Goal: Transaction & Acquisition: Purchase product/service

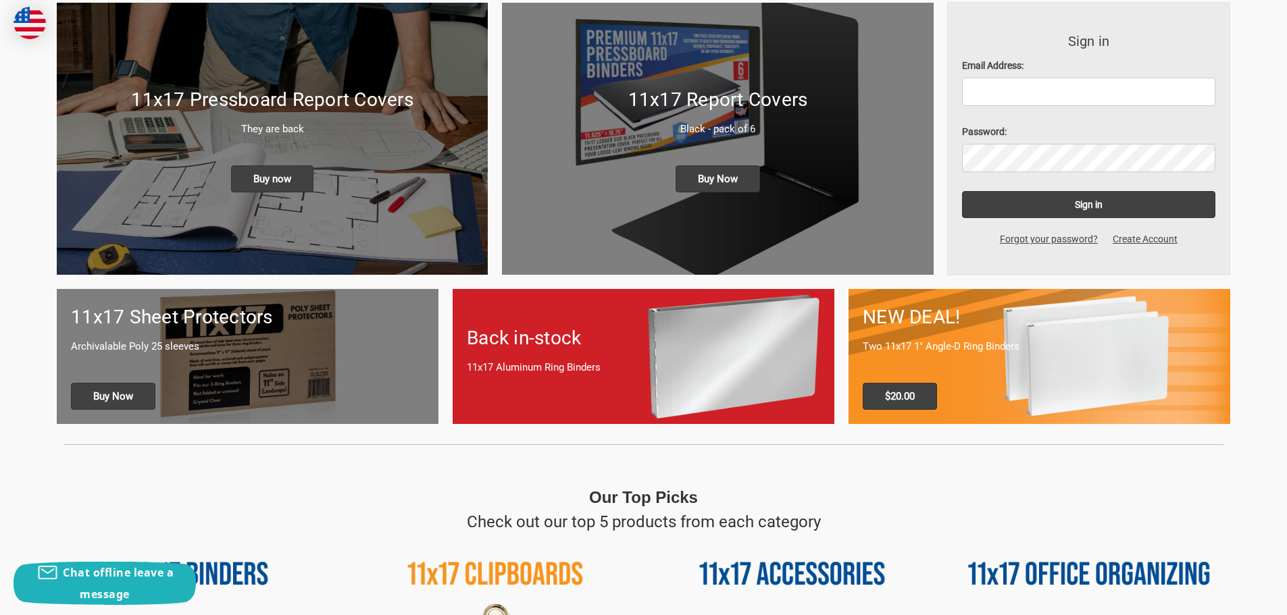
scroll to position [203, 0]
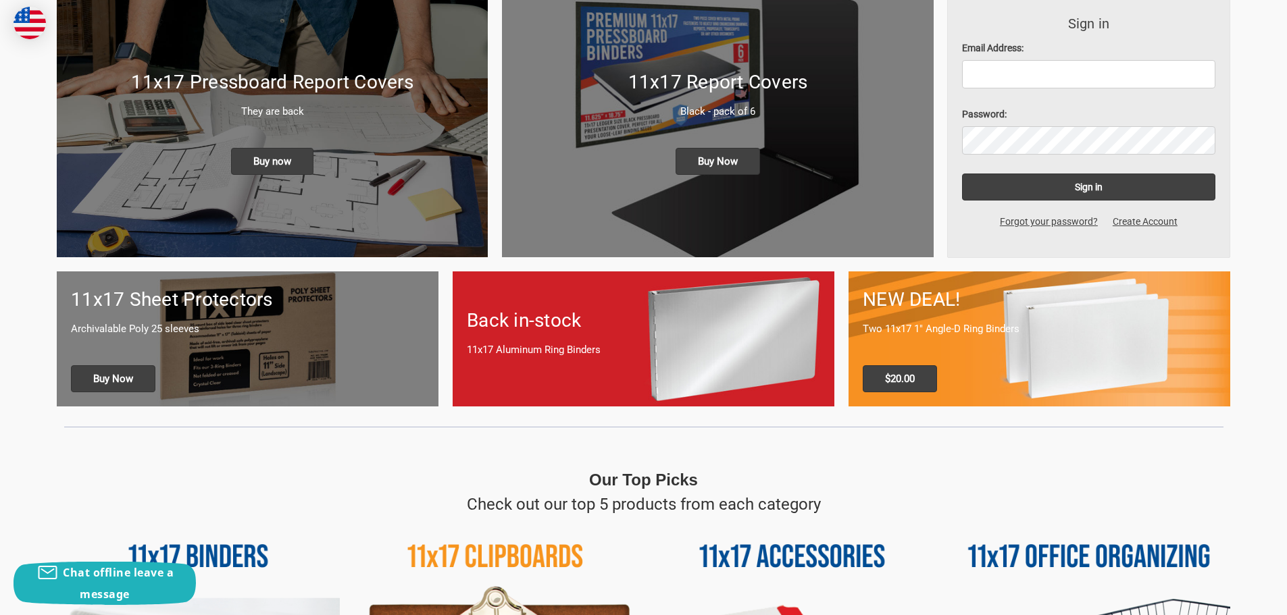
click at [1056, 367] on div "NEW DEAL! Two 11x17 1" Angle-D Ring Binders $20.00" at bounding box center [1039, 339] width 382 height 134
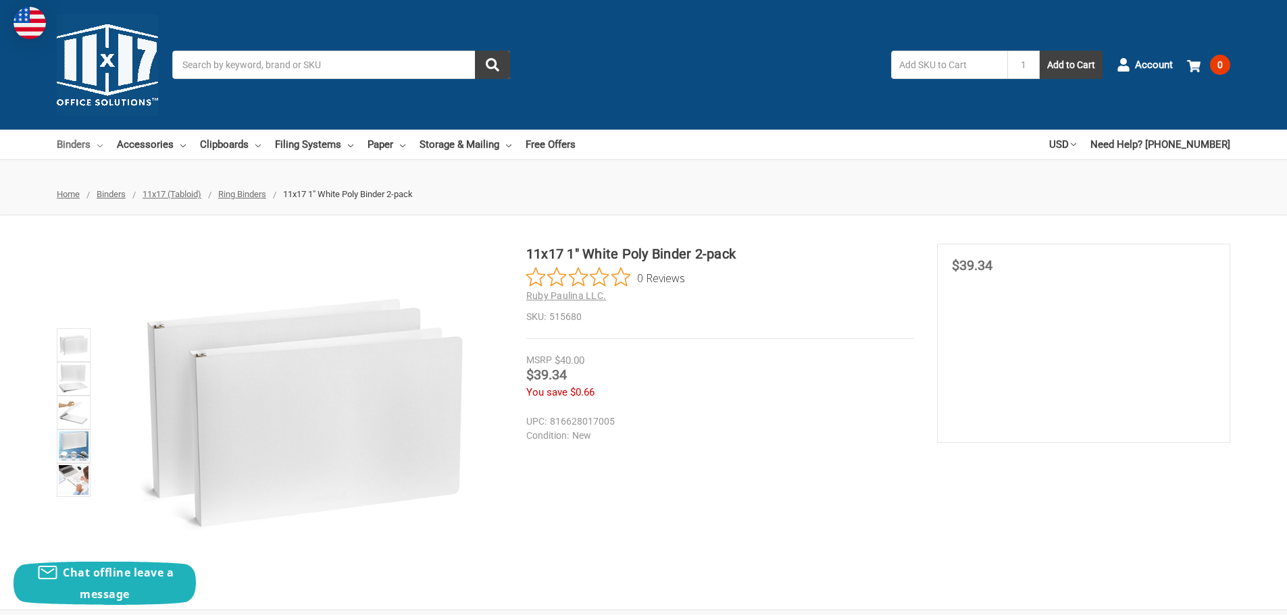
click at [66, 140] on link "Binders" at bounding box center [80, 145] width 46 height 30
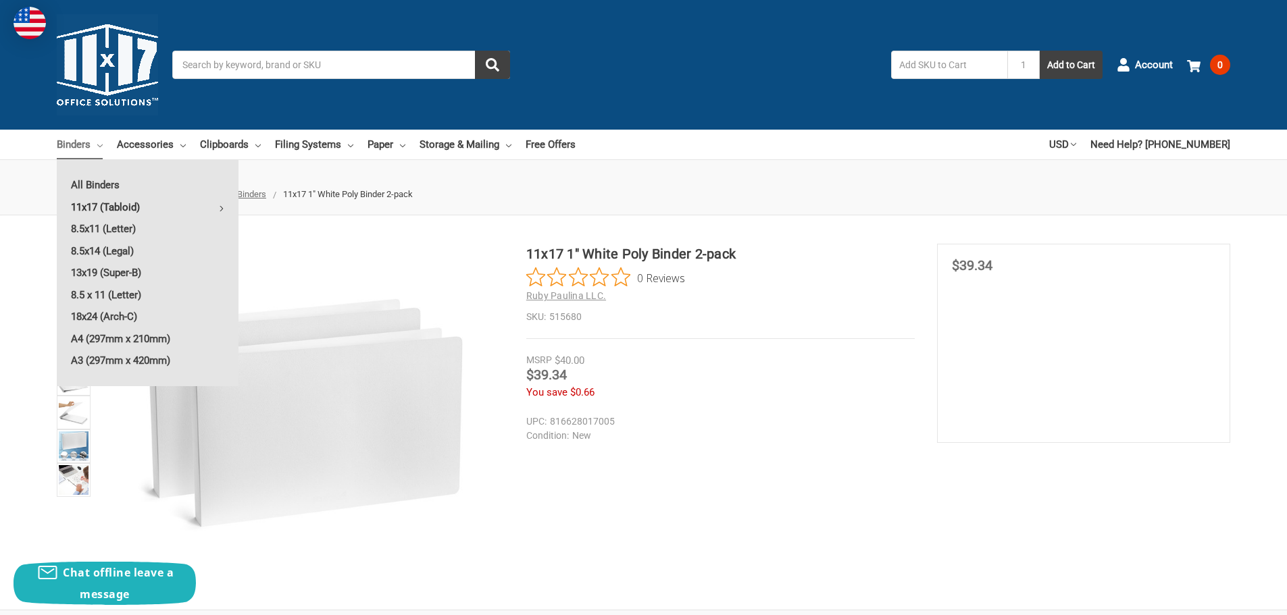
click at [112, 205] on link "11x17 (Tabloid)" at bounding box center [148, 208] width 182 height 22
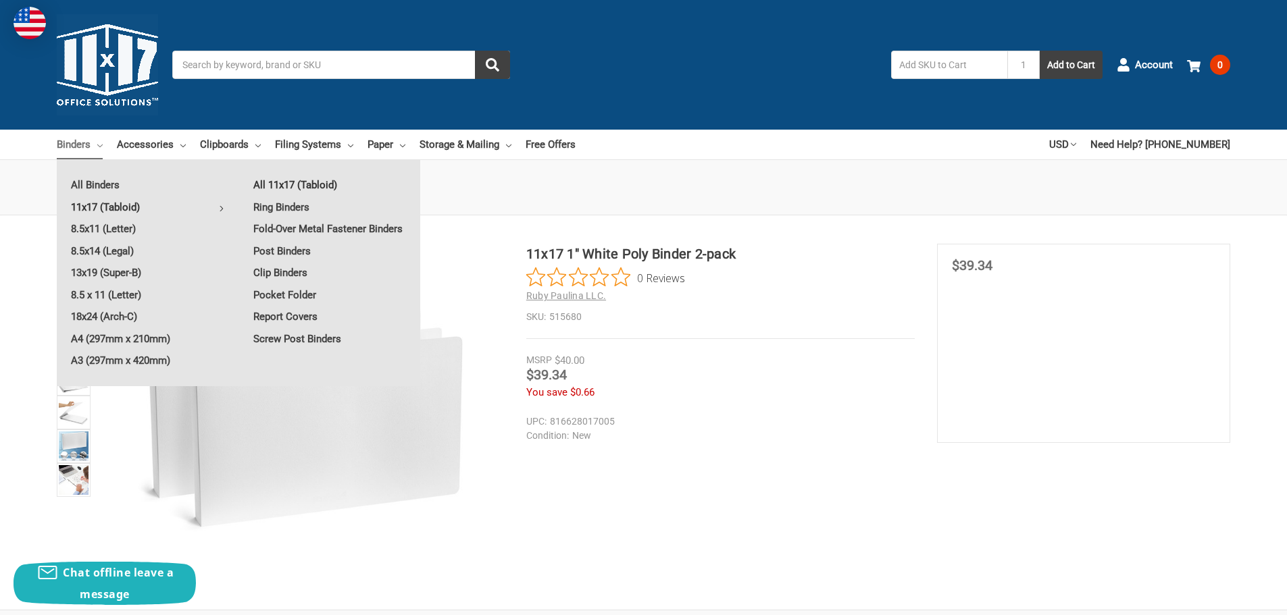
click at [276, 182] on link "All 11x17 (Tabloid)" at bounding box center [329, 185] width 181 height 22
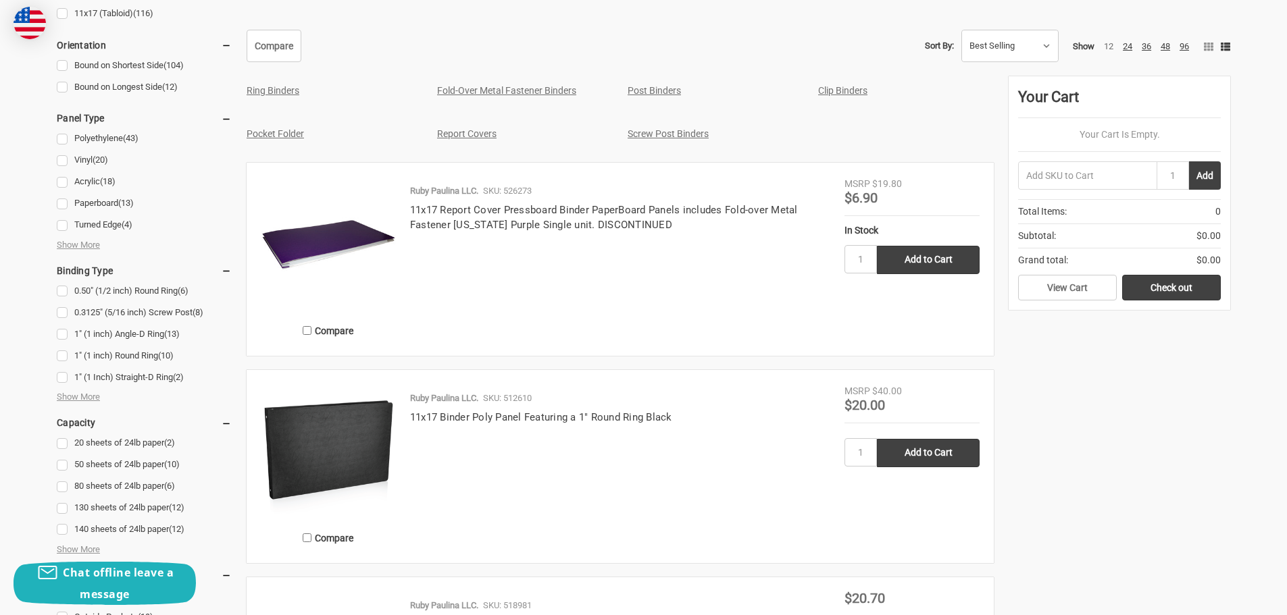
scroll to position [675, 0]
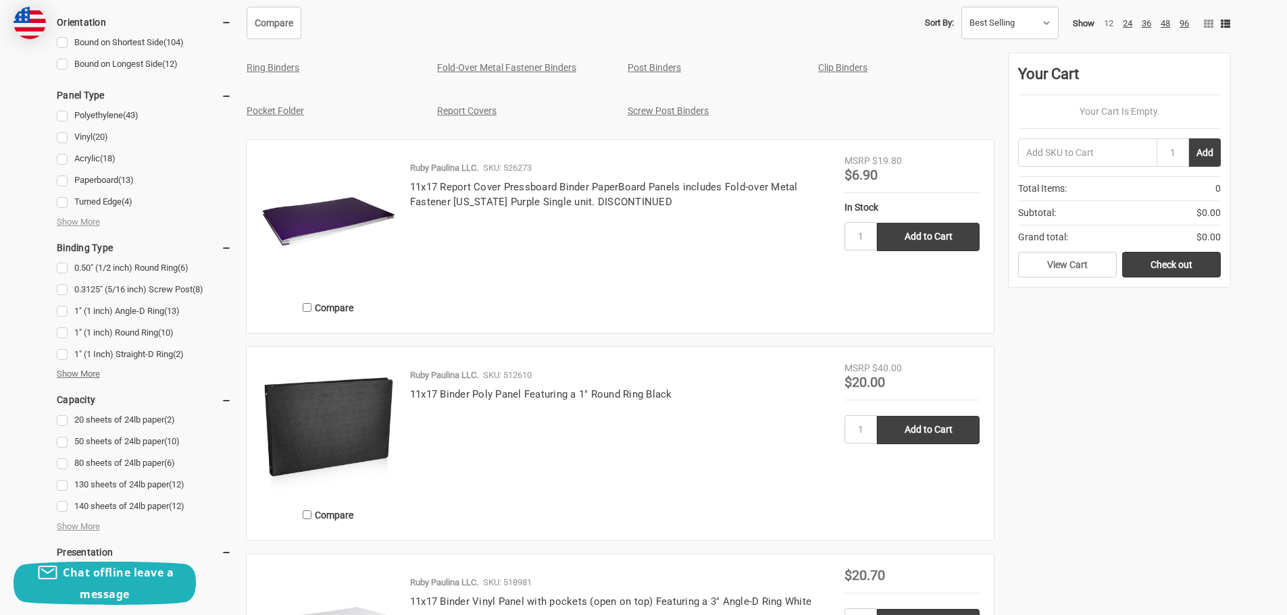
click at [86, 374] on span "Show More" at bounding box center [78, 374] width 43 height 14
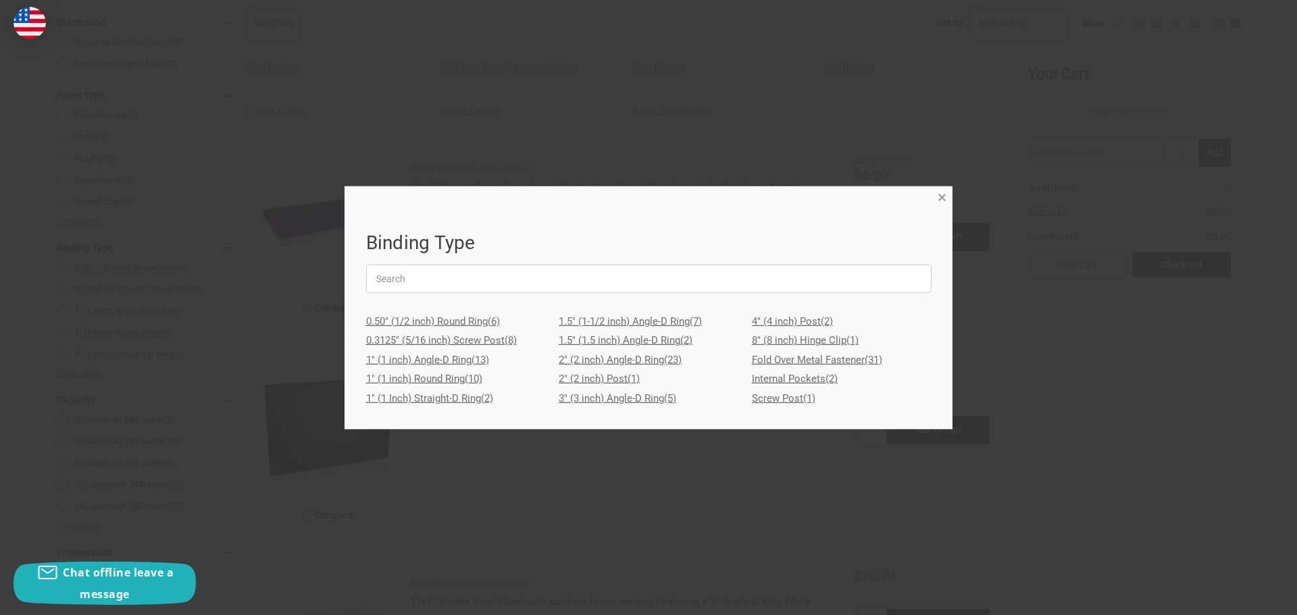
click at [938, 199] on span "×" at bounding box center [942, 198] width 9 height 20
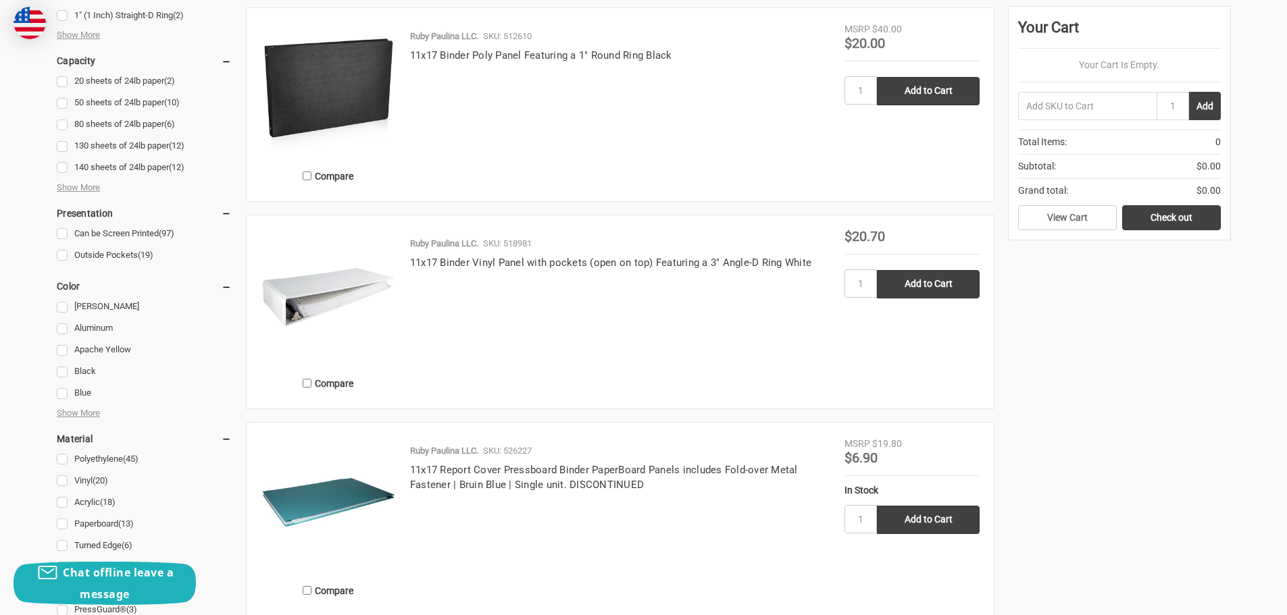
scroll to position [878, 0]
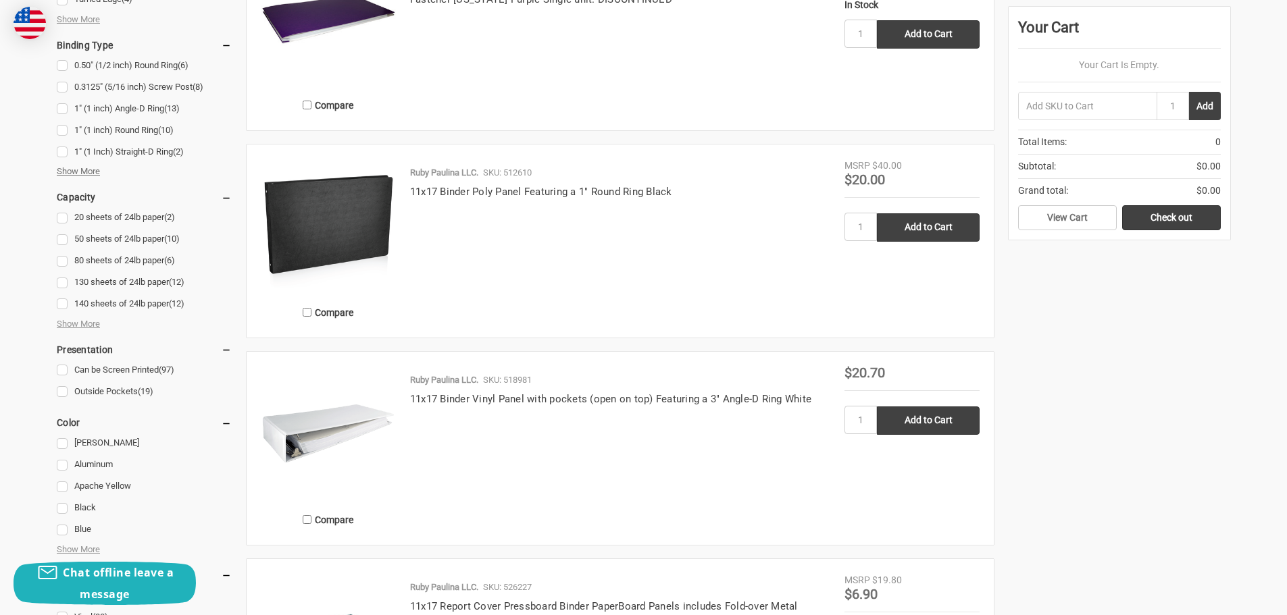
click at [90, 174] on span "Show More" at bounding box center [78, 172] width 43 height 14
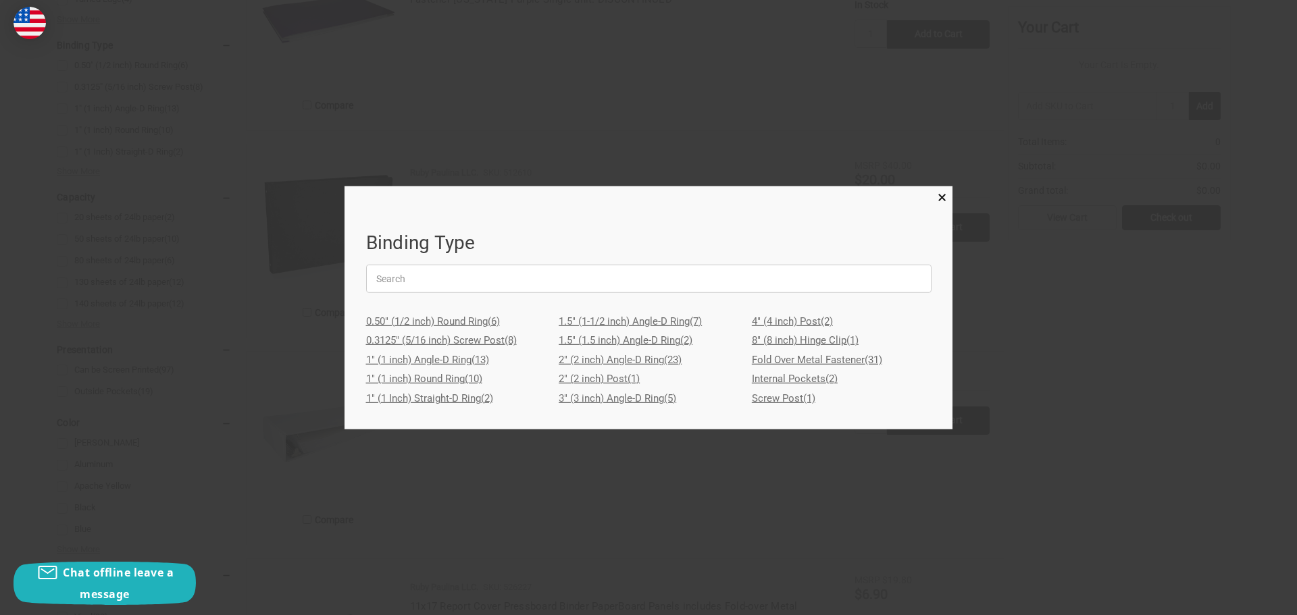
click at [580, 397] on link "3" (3 inch) Angle-D Ring (5)" at bounding box center [649, 399] width 180 height 20
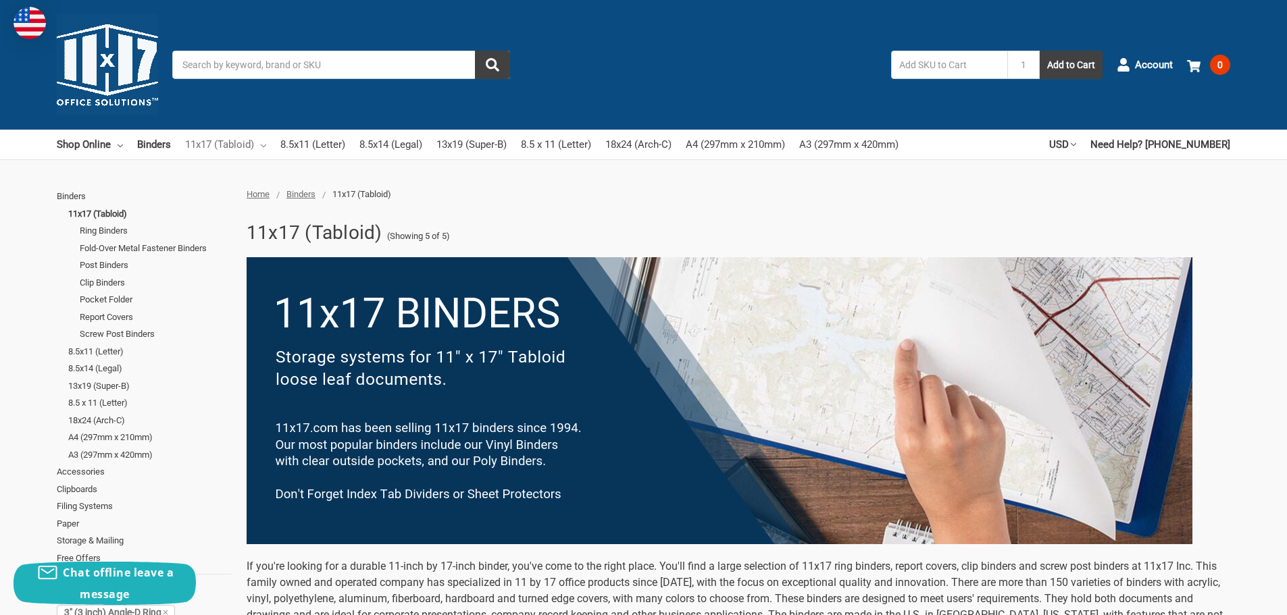
click at [259, 145] on link "11x17 (Tabloid)" at bounding box center [225, 145] width 81 height 30
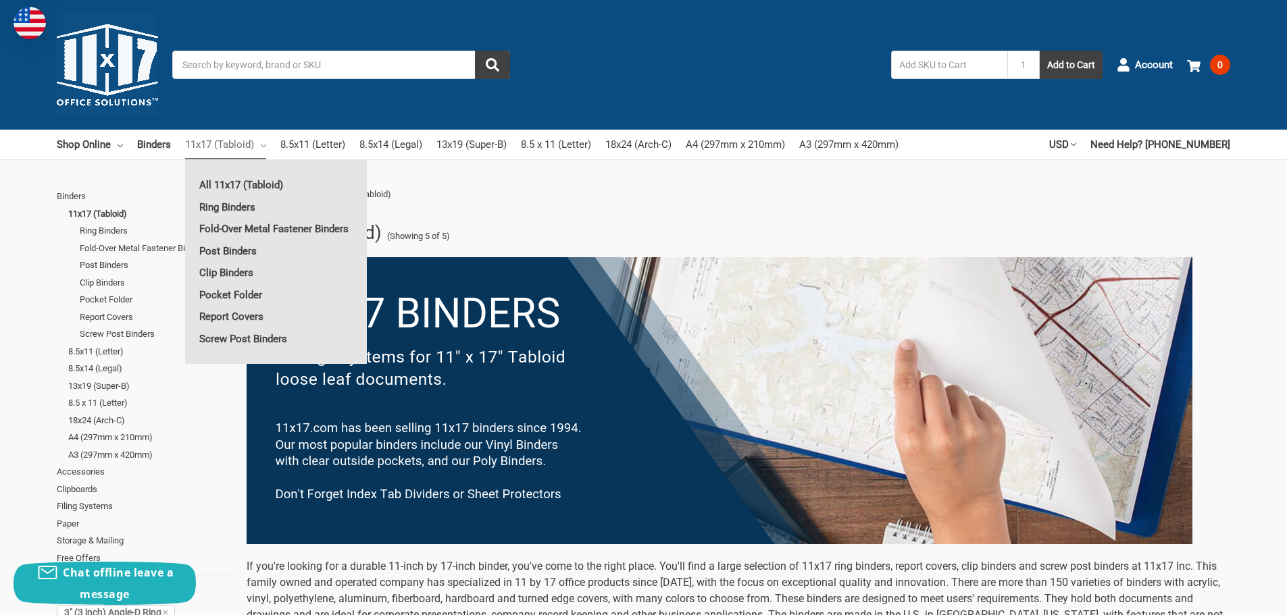
click at [259, 143] on link "11x17 (Tabloid)" at bounding box center [225, 145] width 81 height 30
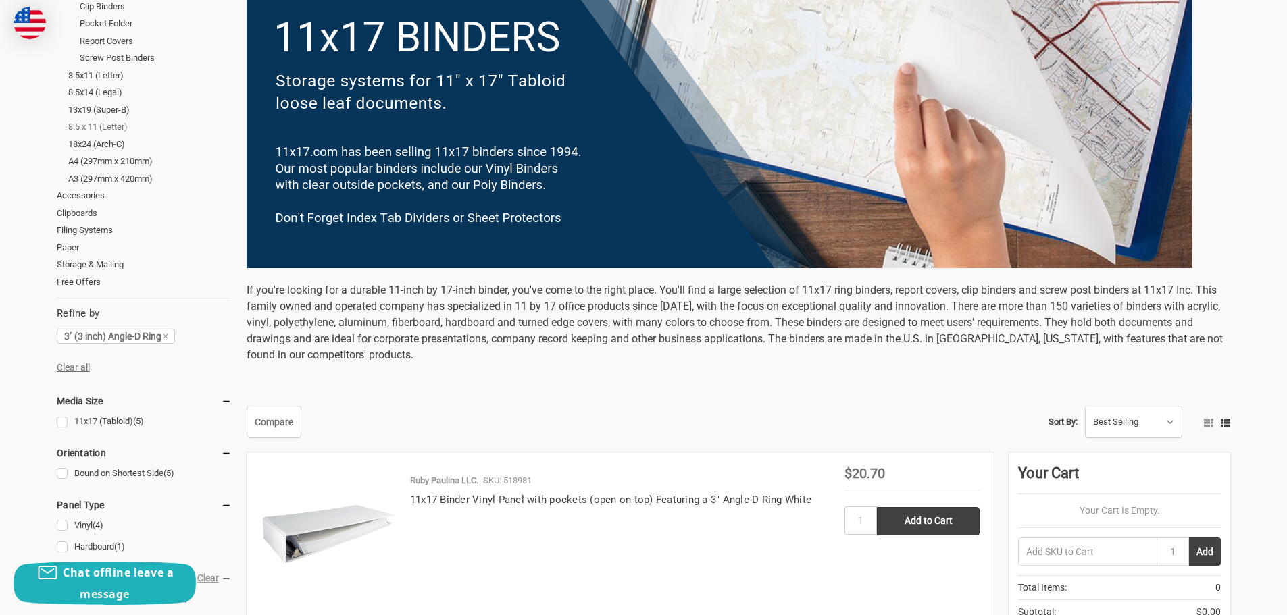
scroll to position [405, 0]
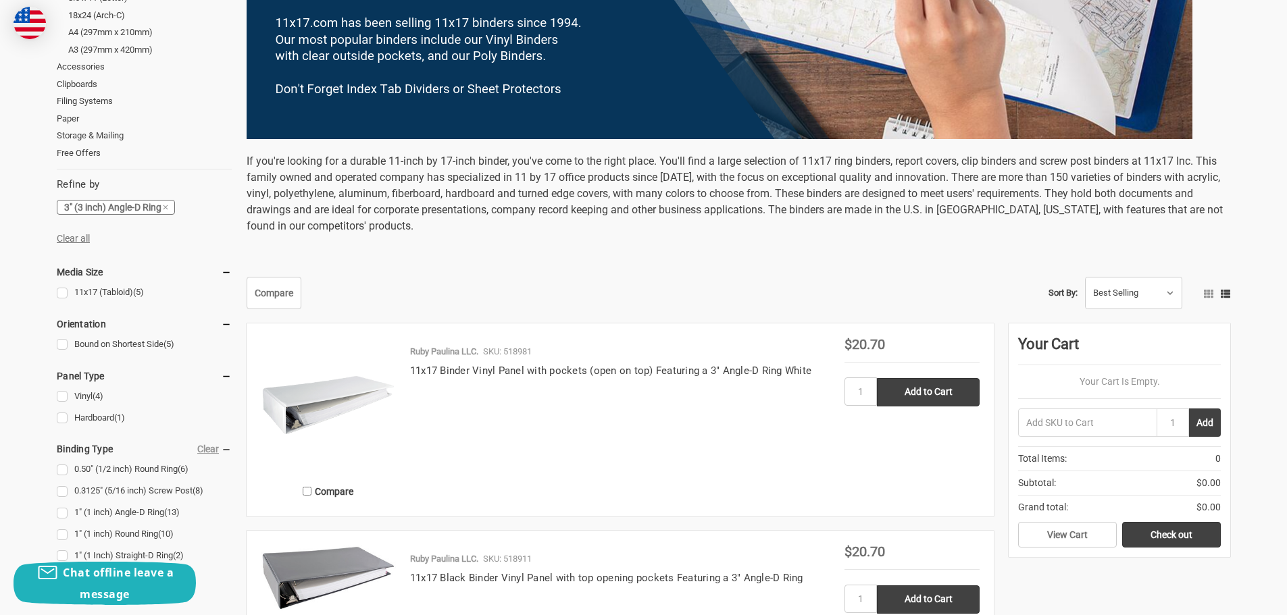
click at [172, 202] on link "3" (3 inch) Angle-D Ring" at bounding box center [116, 207] width 118 height 15
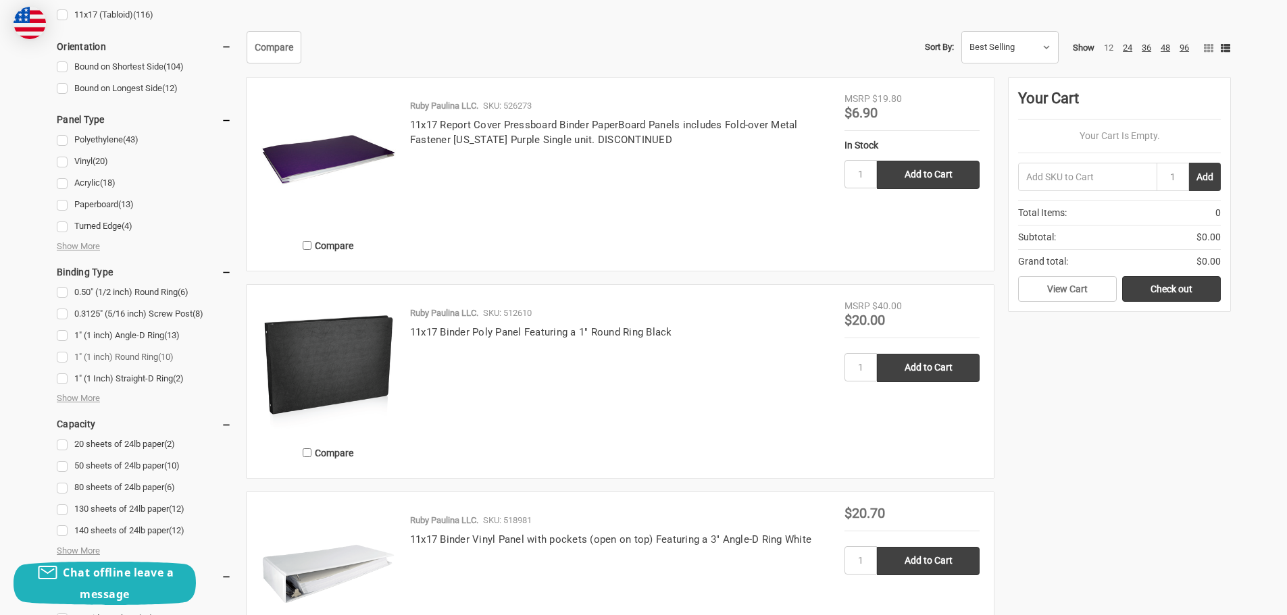
scroll to position [675, 0]
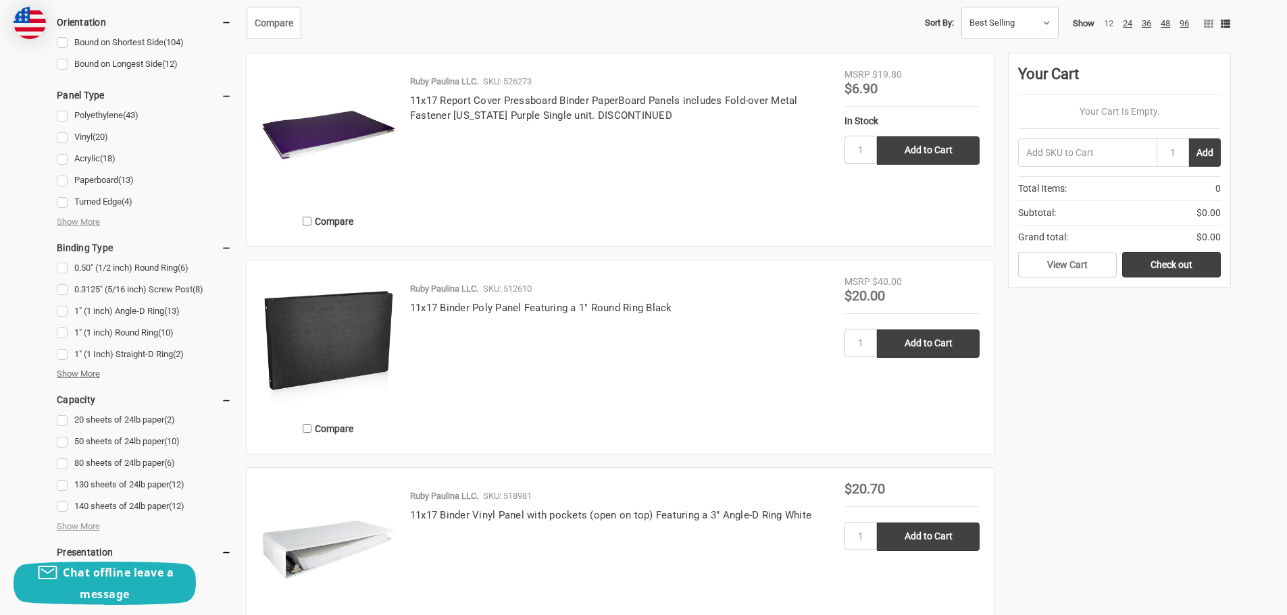
click at [82, 372] on span "Show More" at bounding box center [78, 374] width 43 height 14
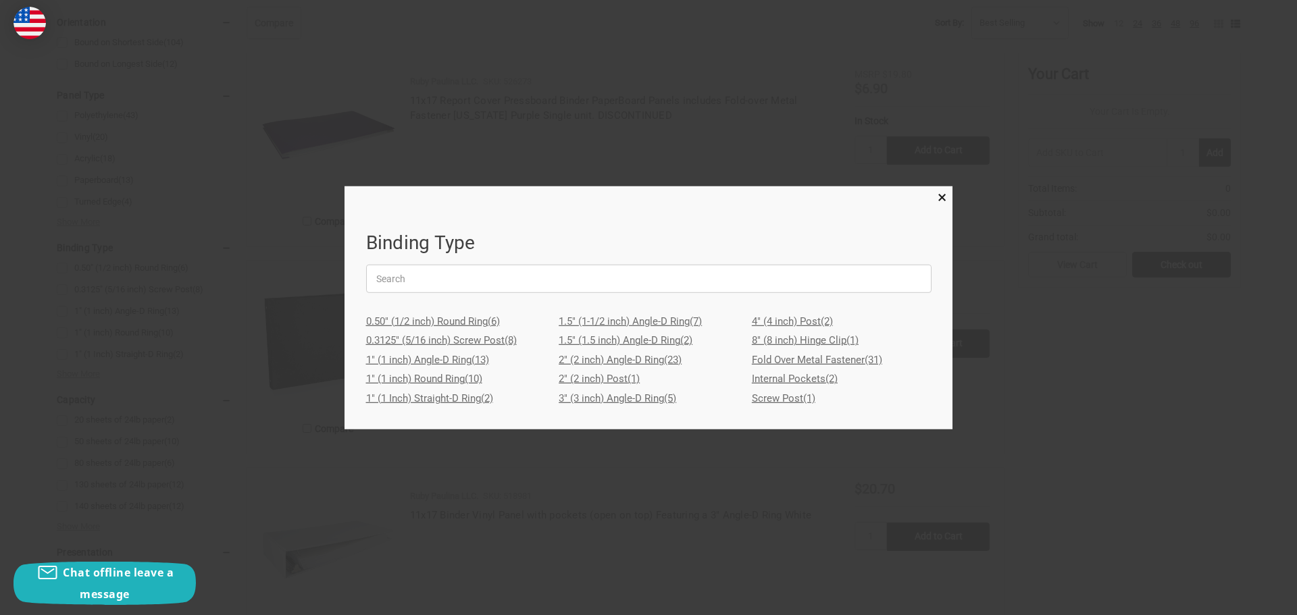
click at [573, 356] on link "2" (2 inch) Angle-D Ring (23)" at bounding box center [649, 361] width 180 height 20
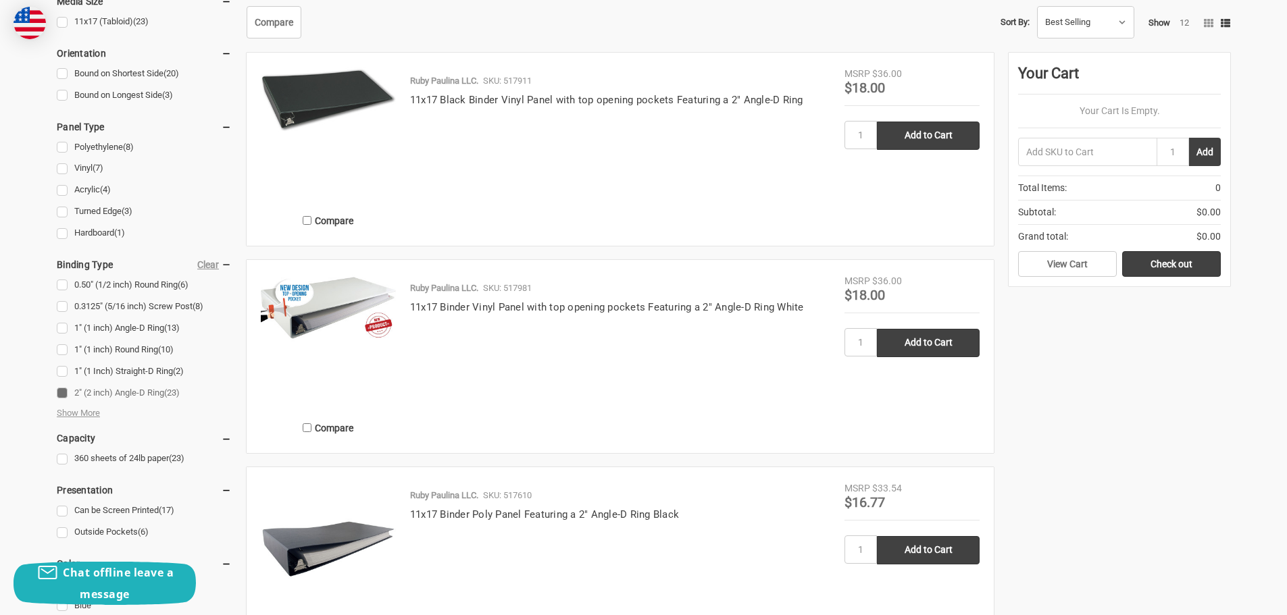
scroll to position [675, 0]
click at [93, 415] on span "Show More" at bounding box center [78, 414] width 43 height 14
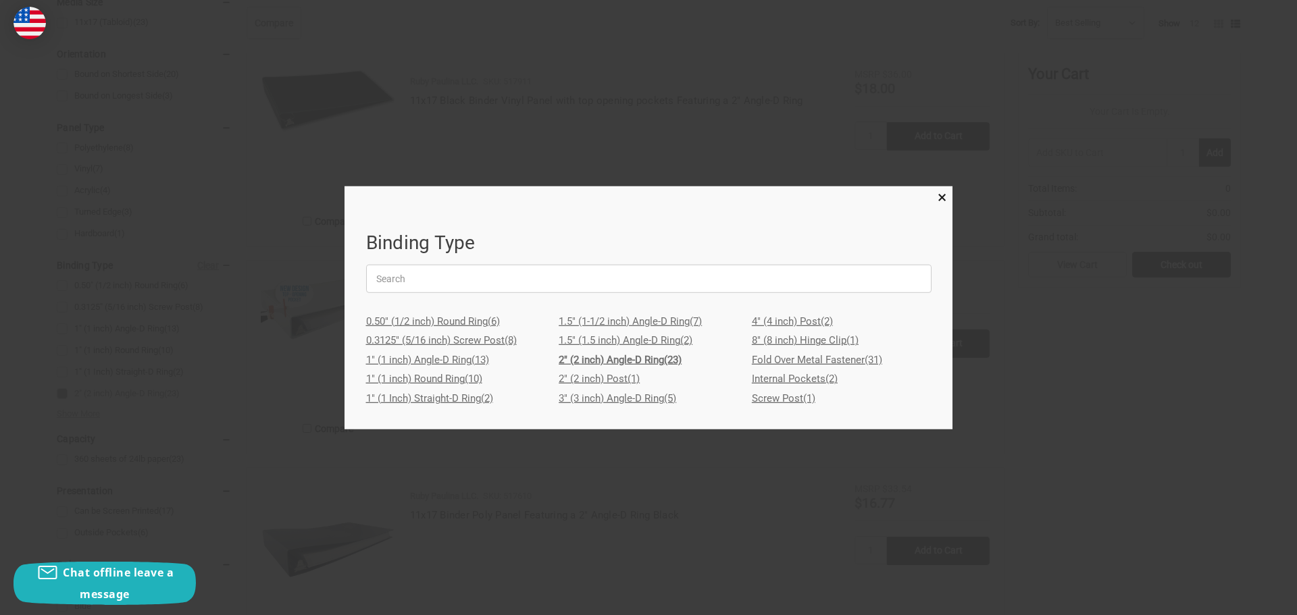
click at [602, 399] on link "3" (3 inch) Angle-D Ring (5)" at bounding box center [649, 399] width 180 height 20
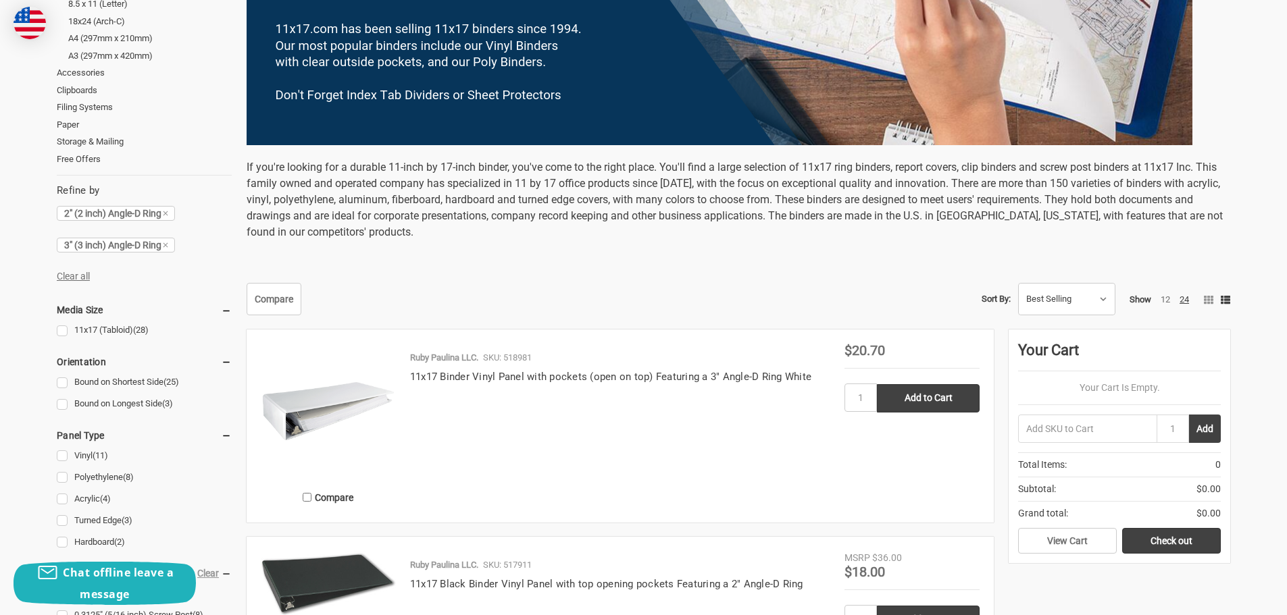
scroll to position [405, 0]
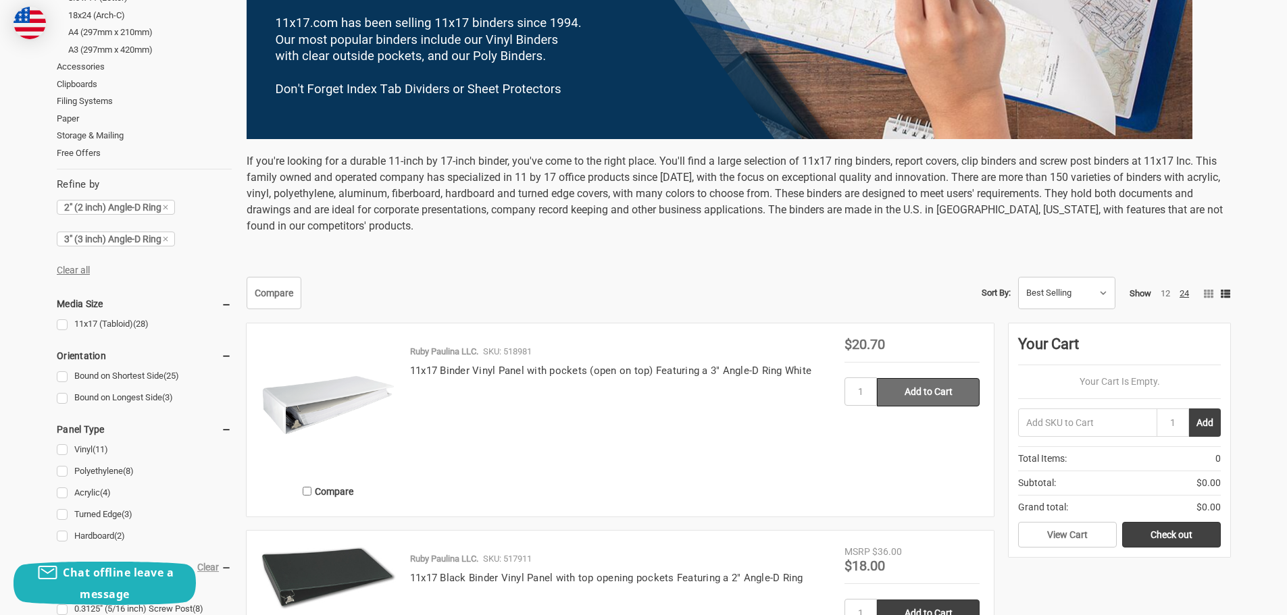
click at [906, 396] on input "Add to Cart" at bounding box center [928, 392] width 103 height 28
type input "Add to Cart"
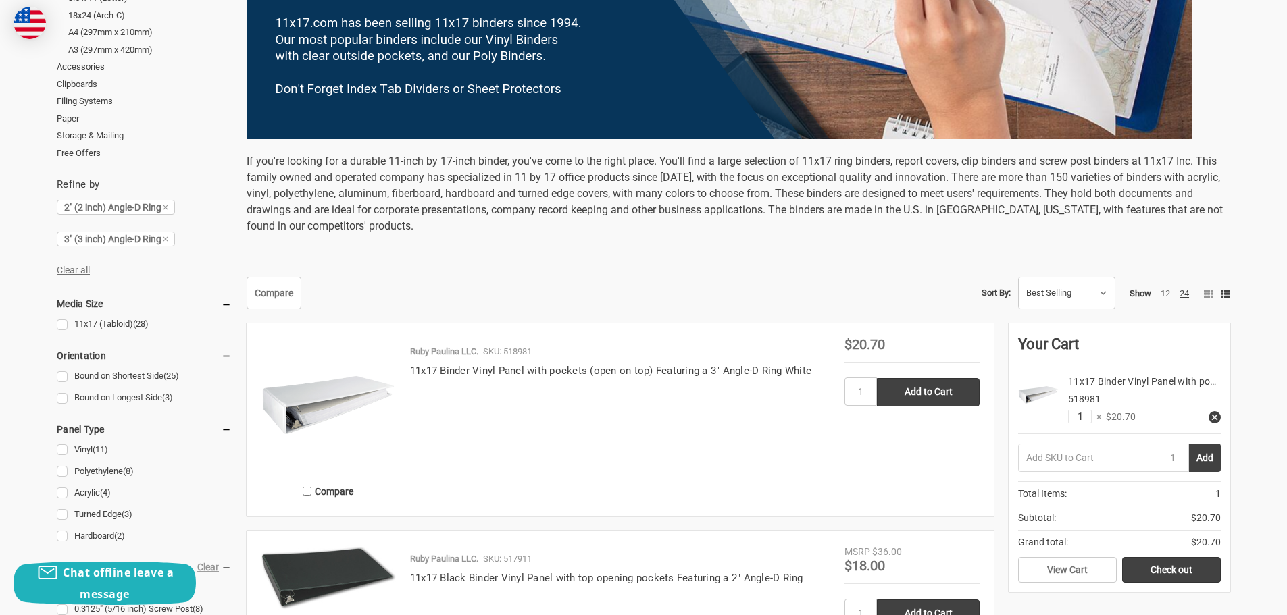
click at [1082, 416] on input "1" at bounding box center [1080, 417] width 24 height 14
type input "6"
click at [1085, 416] on input "6" at bounding box center [1080, 417] width 24 height 14
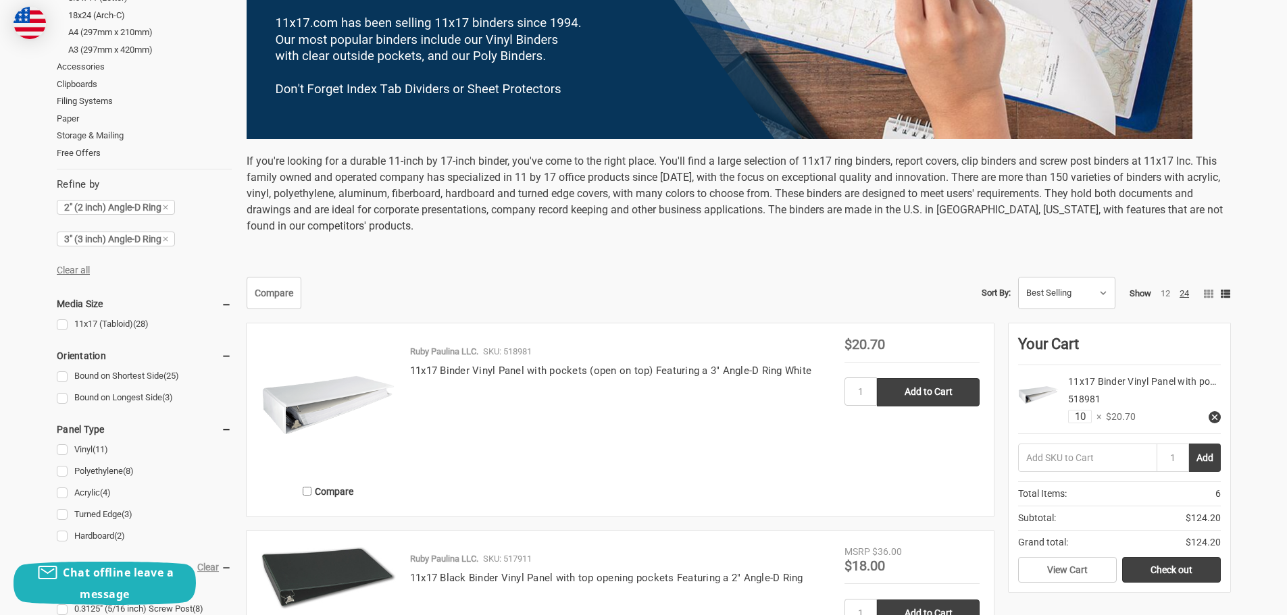
type input "10"
click at [1091, 417] on input "10" at bounding box center [1080, 417] width 24 height 14
type input "20"
click at [1091, 417] on input "20" at bounding box center [1080, 417] width 24 height 14
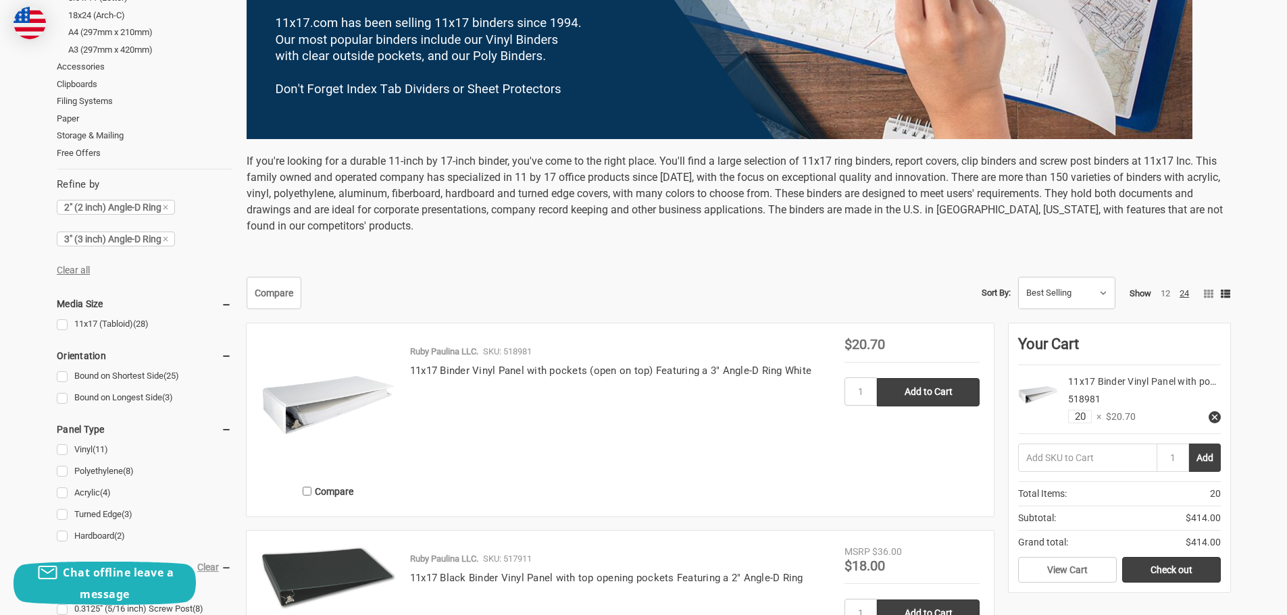
click at [1091, 417] on input "20" at bounding box center [1080, 417] width 24 height 14
type input "6"
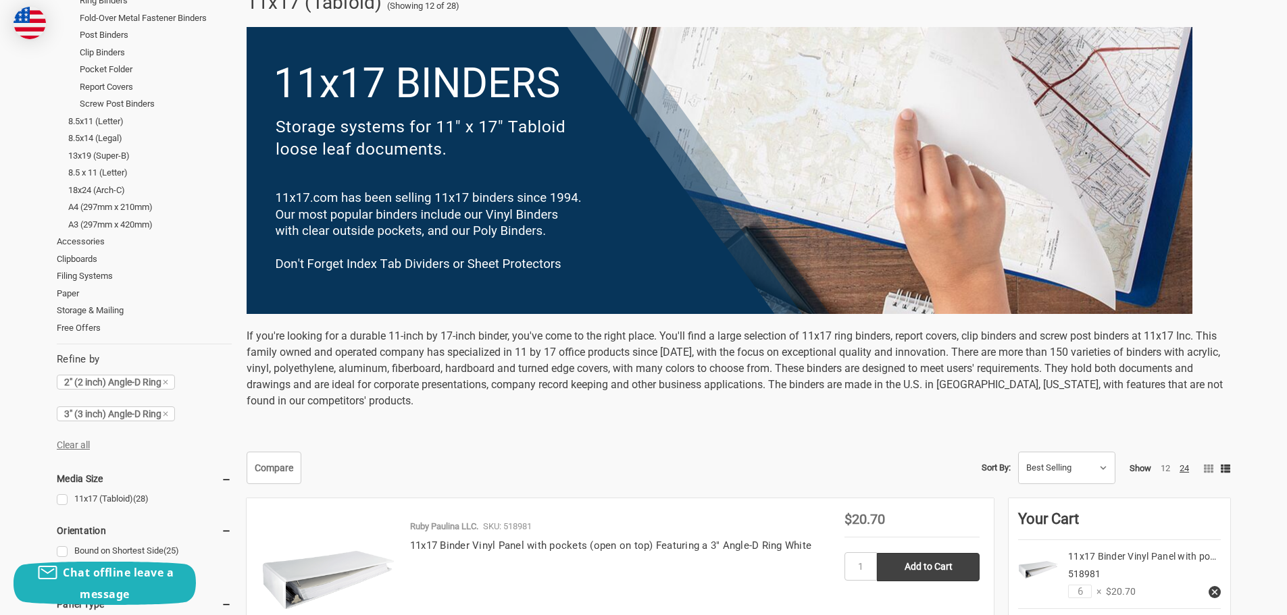
scroll to position [0, 0]
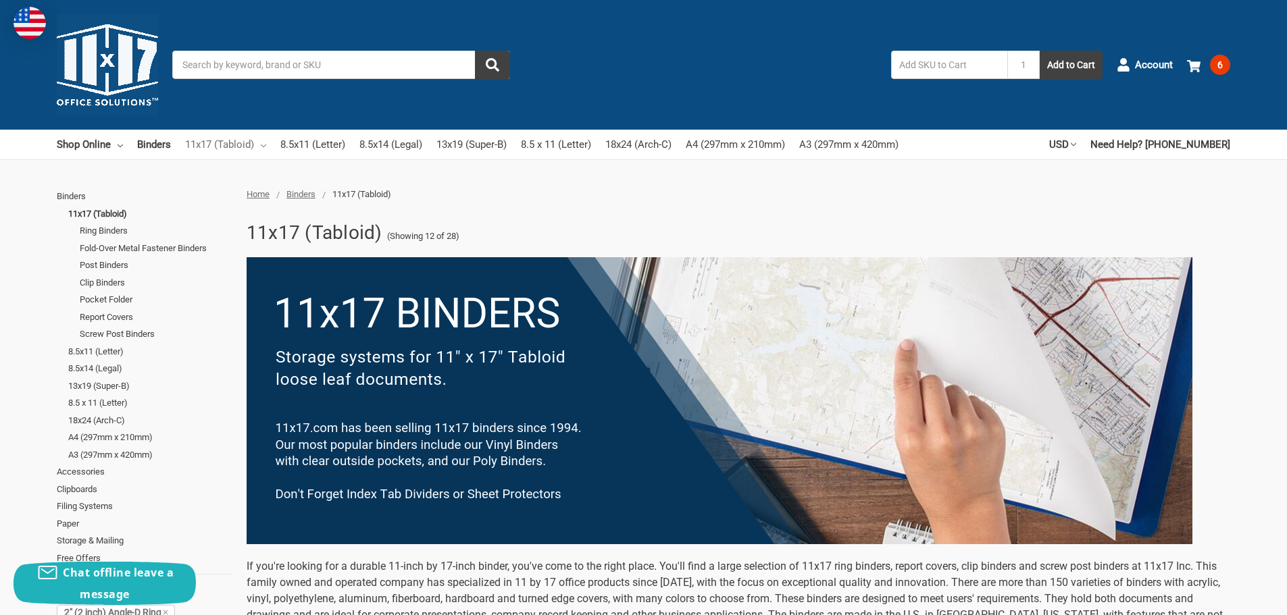
click at [261, 147] on link "11x17 (Tabloid)" at bounding box center [225, 145] width 81 height 30
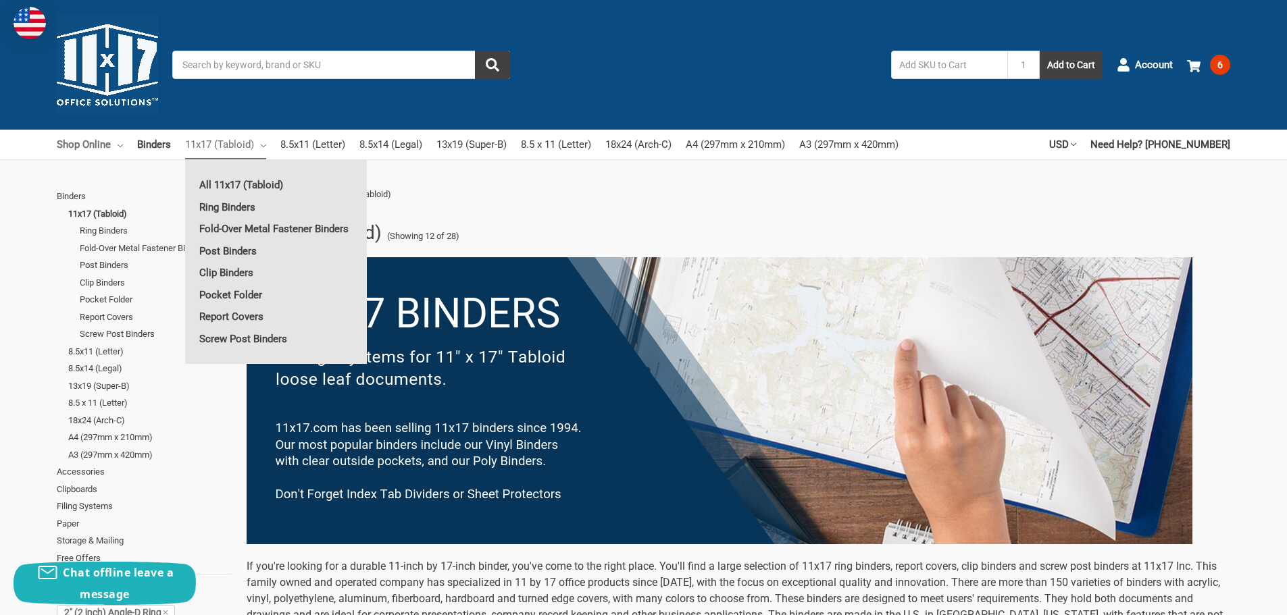
click at [108, 147] on link "Shop Online" at bounding box center [90, 145] width 66 height 30
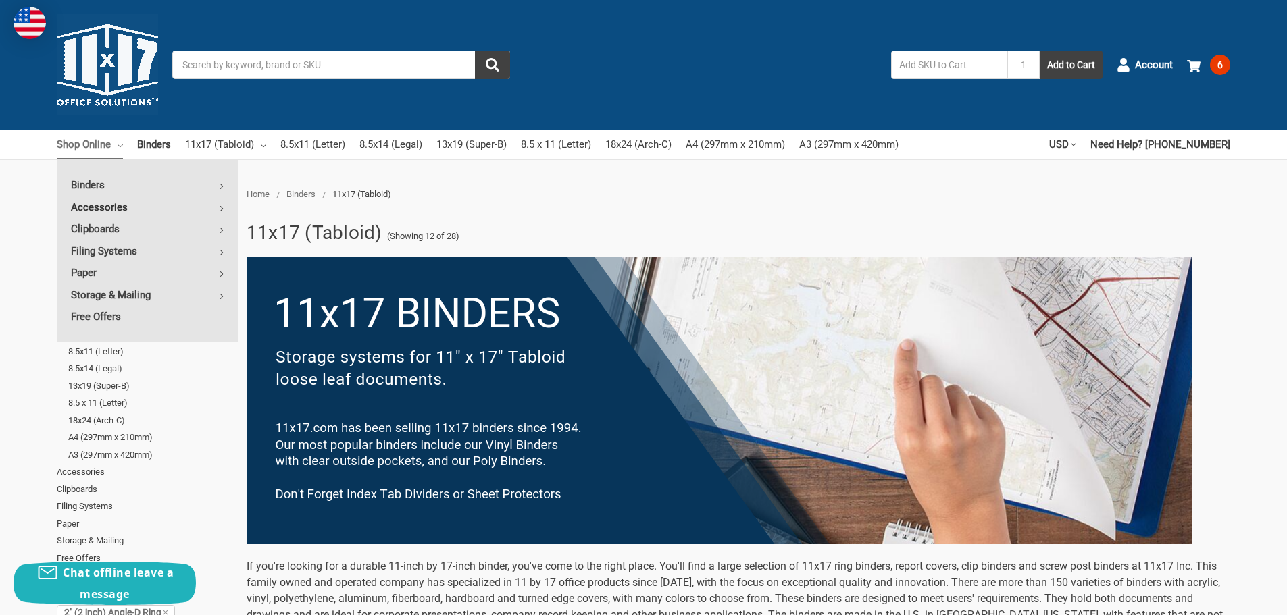
click at [225, 208] on link "Accessories" at bounding box center [148, 208] width 182 height 22
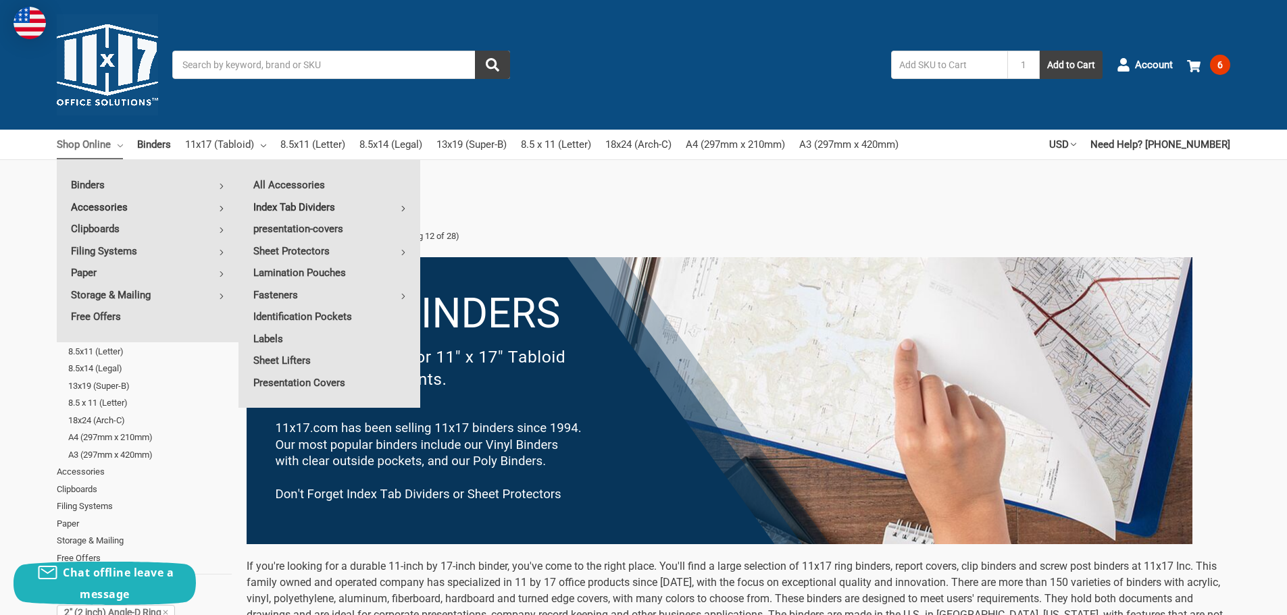
click at [403, 208] on icon at bounding box center [403, 208] width 5 height 5
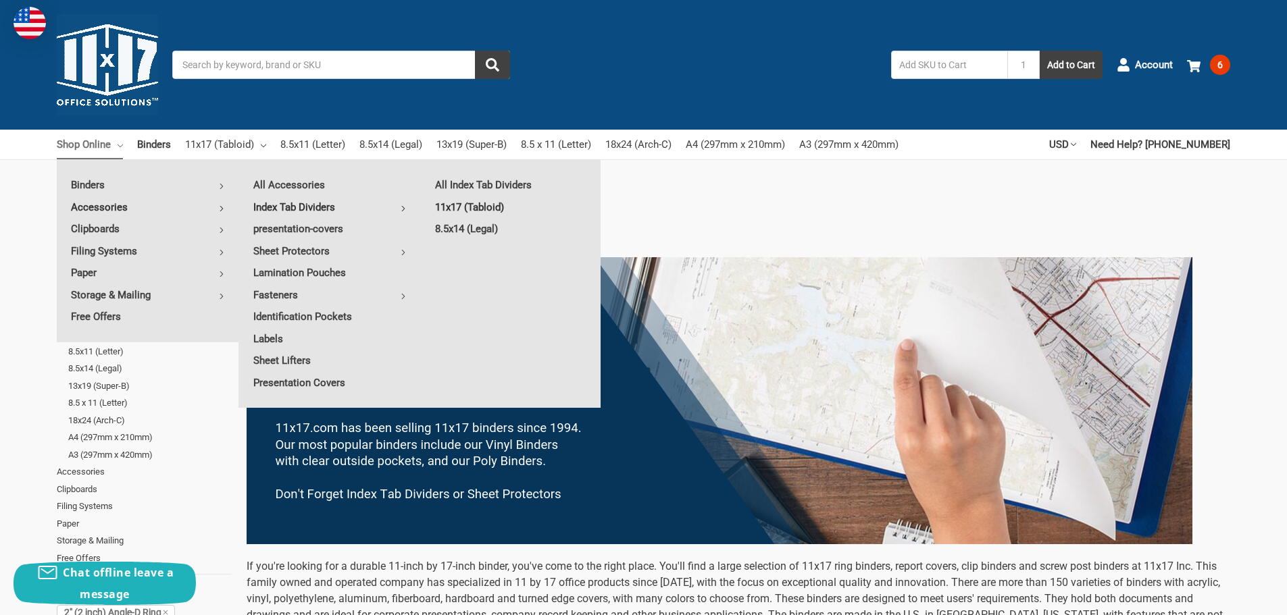
click at [471, 207] on link "11x17 (Tabloid)" at bounding box center [511, 208] width 180 height 22
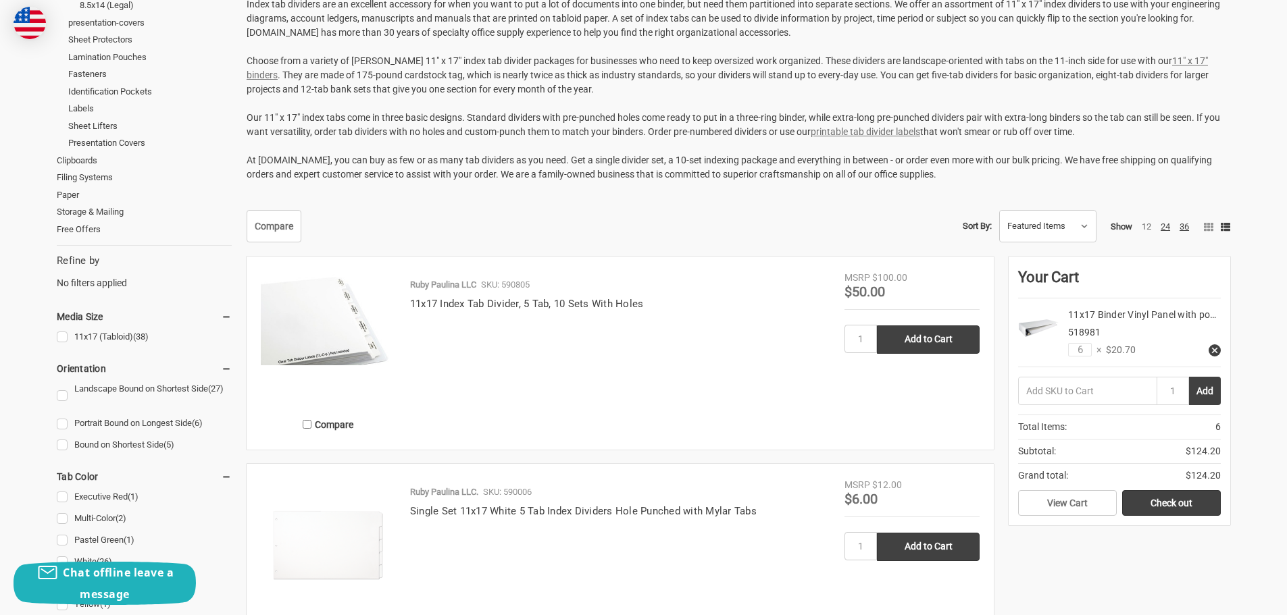
scroll to position [270, 0]
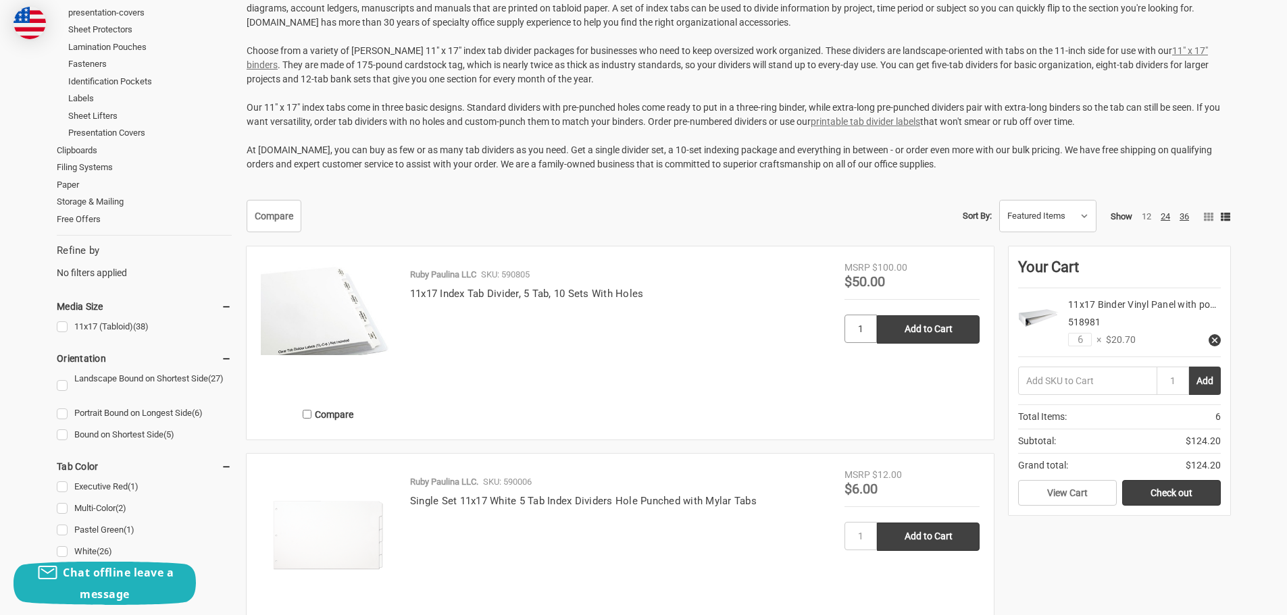
click at [861, 326] on input "1" at bounding box center [860, 329] width 32 height 28
type input "3"
click at [931, 330] on input "Add to Cart" at bounding box center [928, 329] width 103 height 28
type input "Add to Cart"
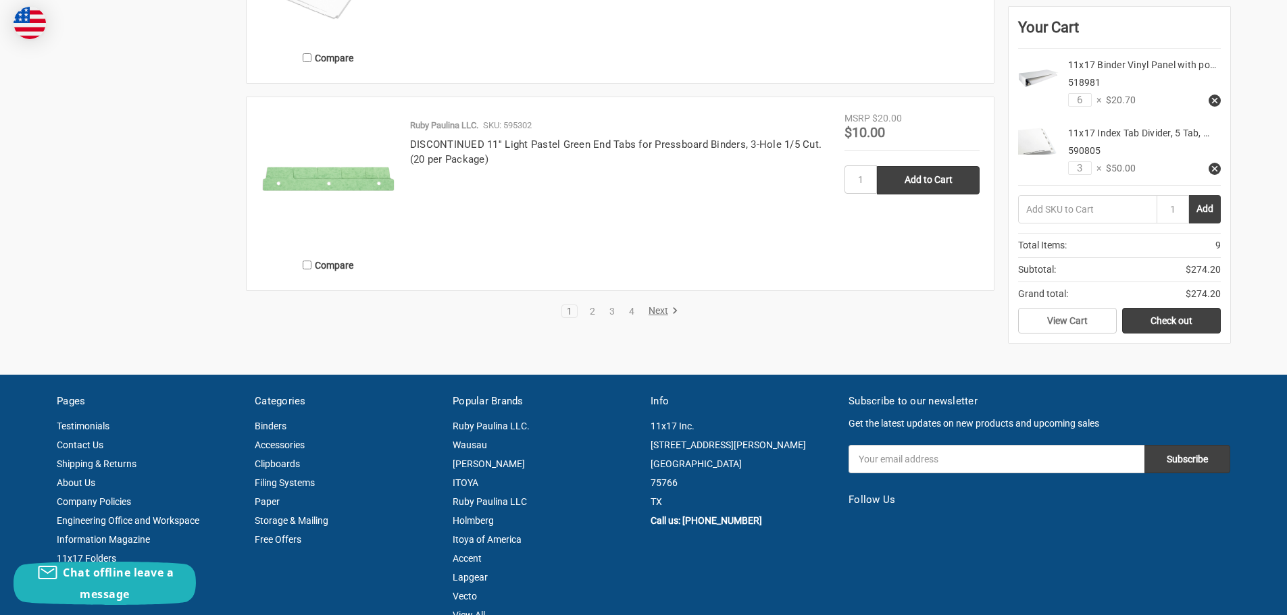
scroll to position [2702, 0]
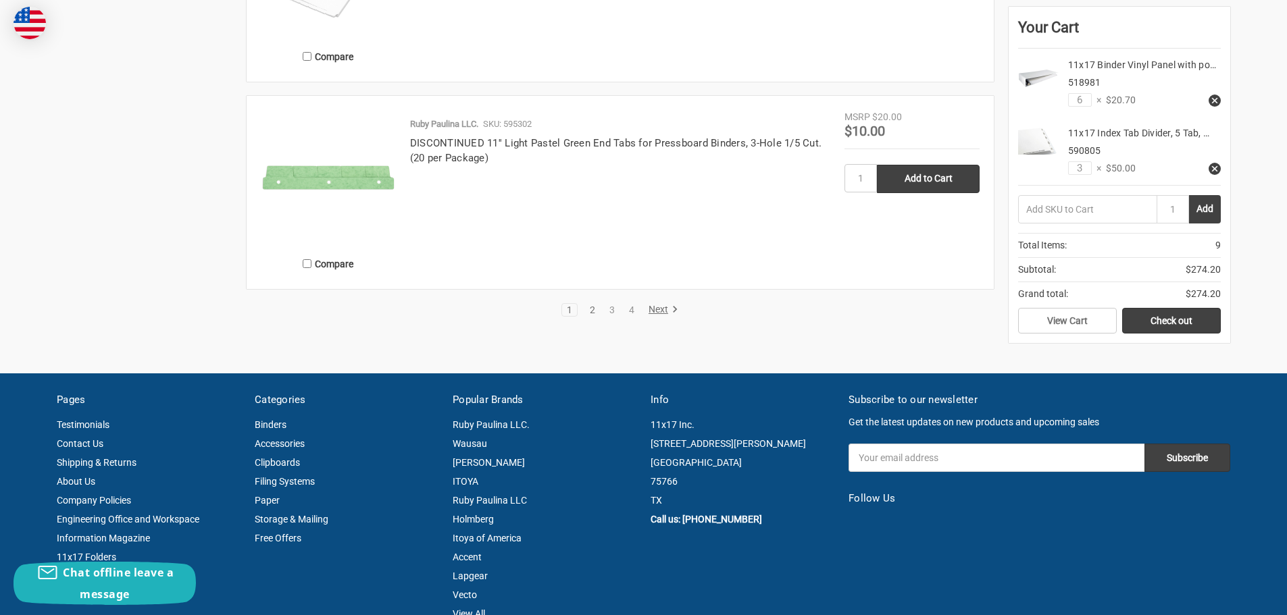
click at [594, 310] on link "2" at bounding box center [592, 309] width 15 height 9
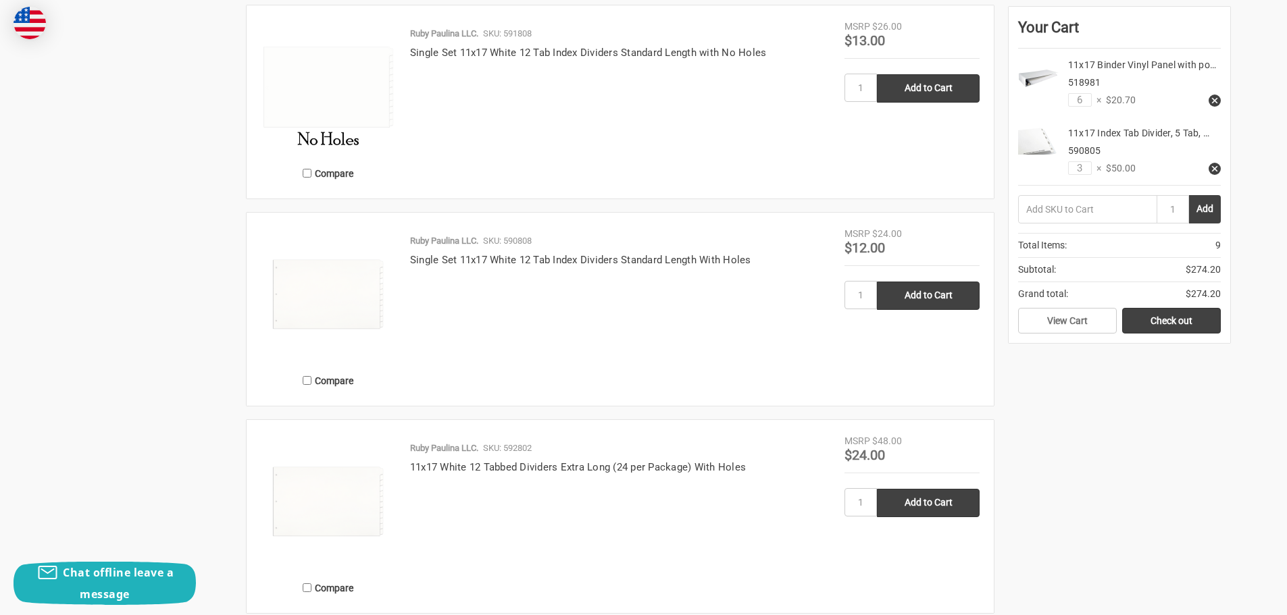
scroll to position [1756, 0]
click at [1162, 321] on link "Check out" at bounding box center [1171, 321] width 99 height 26
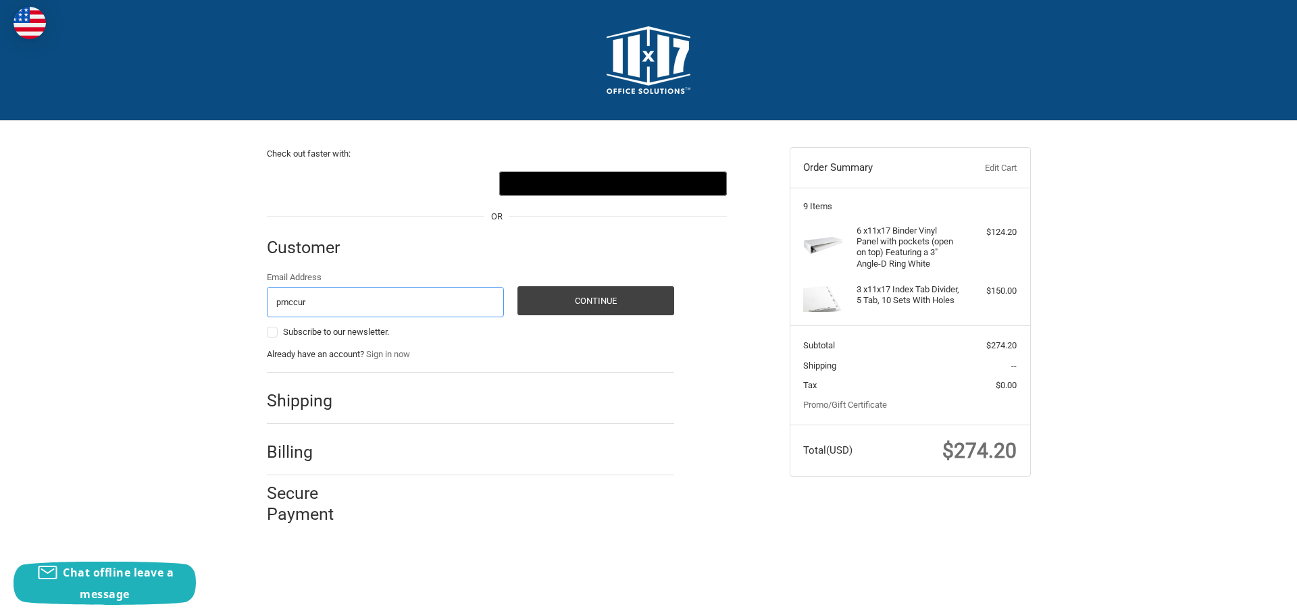
type input "[EMAIL_ADDRESS][DOMAIN_NAME]"
click at [567, 304] on button "Continue" at bounding box center [595, 300] width 157 height 29
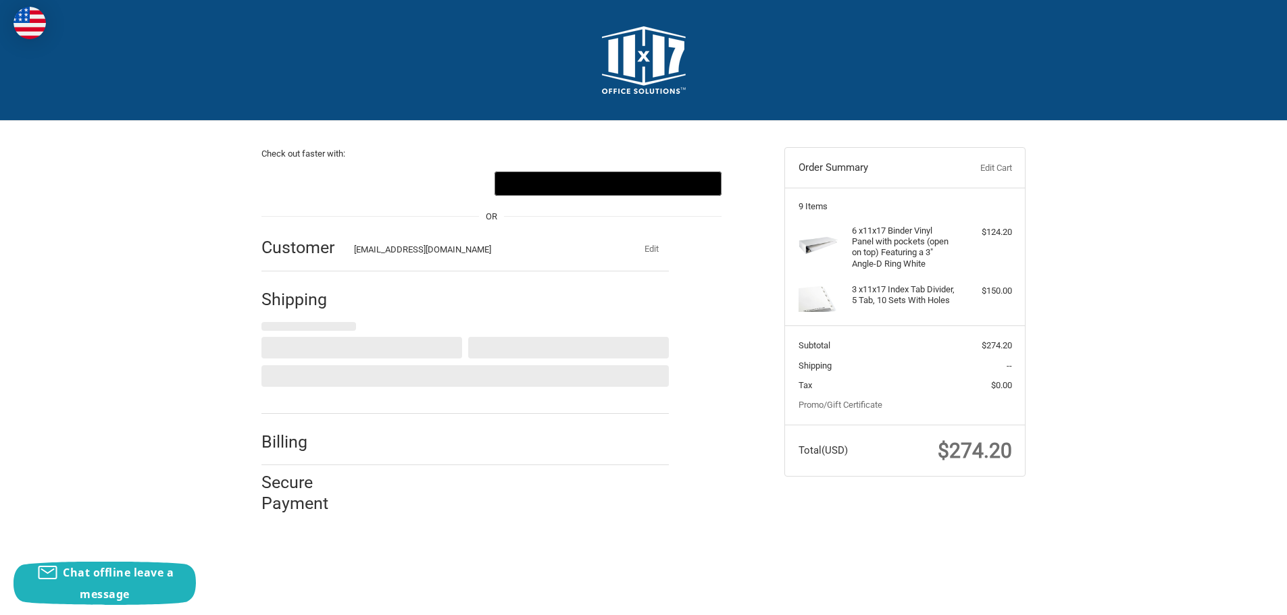
select select "US"
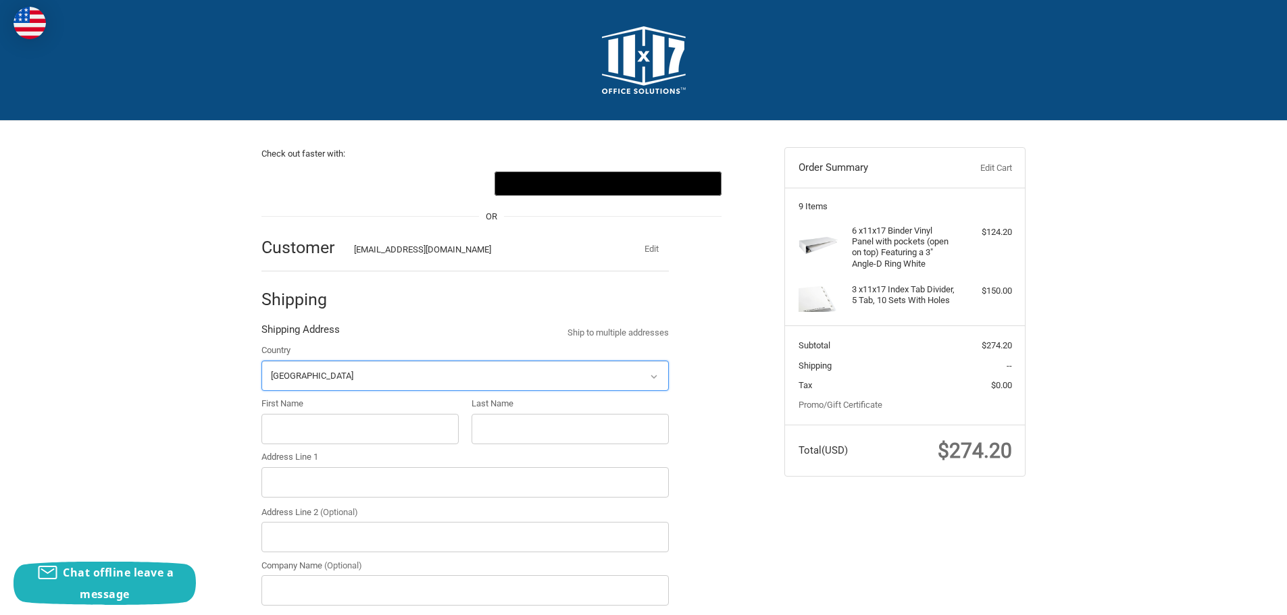
scroll to position [149, 0]
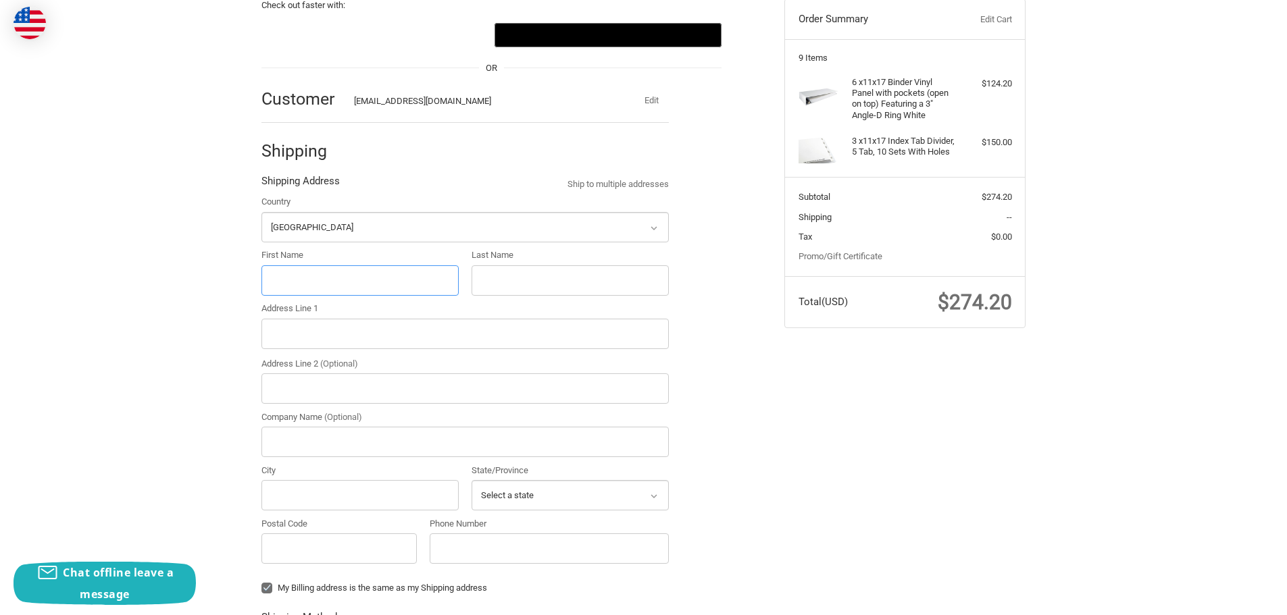
click at [380, 275] on input "First Name" at bounding box center [359, 280] width 197 height 30
type input "Patti"
type input "McCurdy"
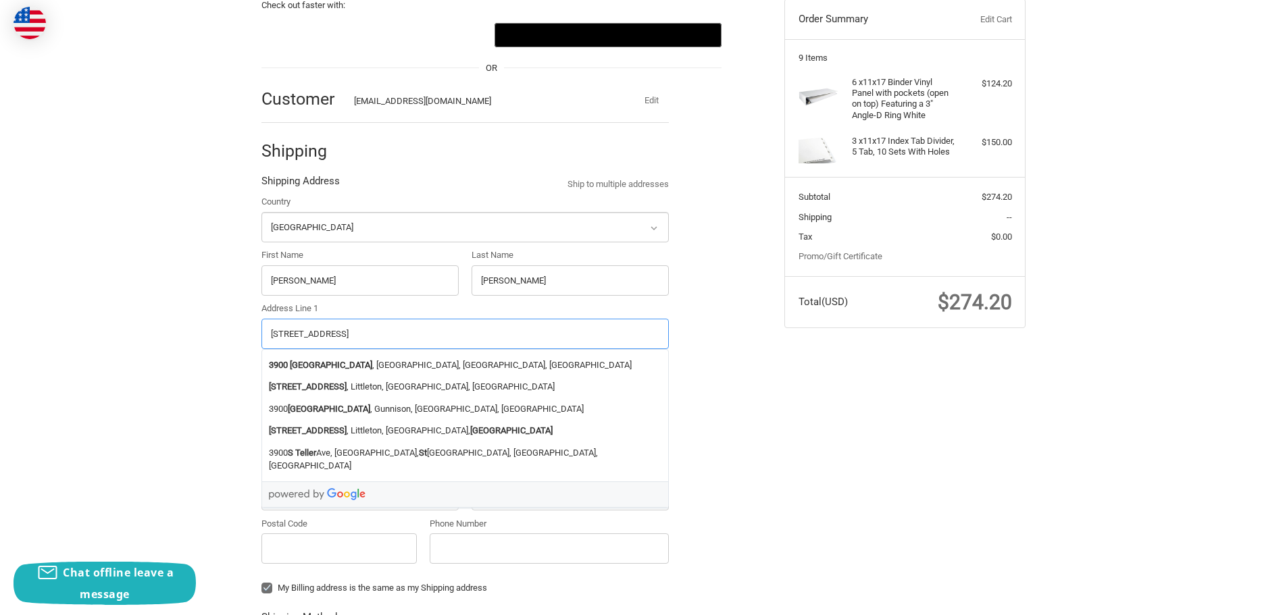
type input "3900 S Teller St"
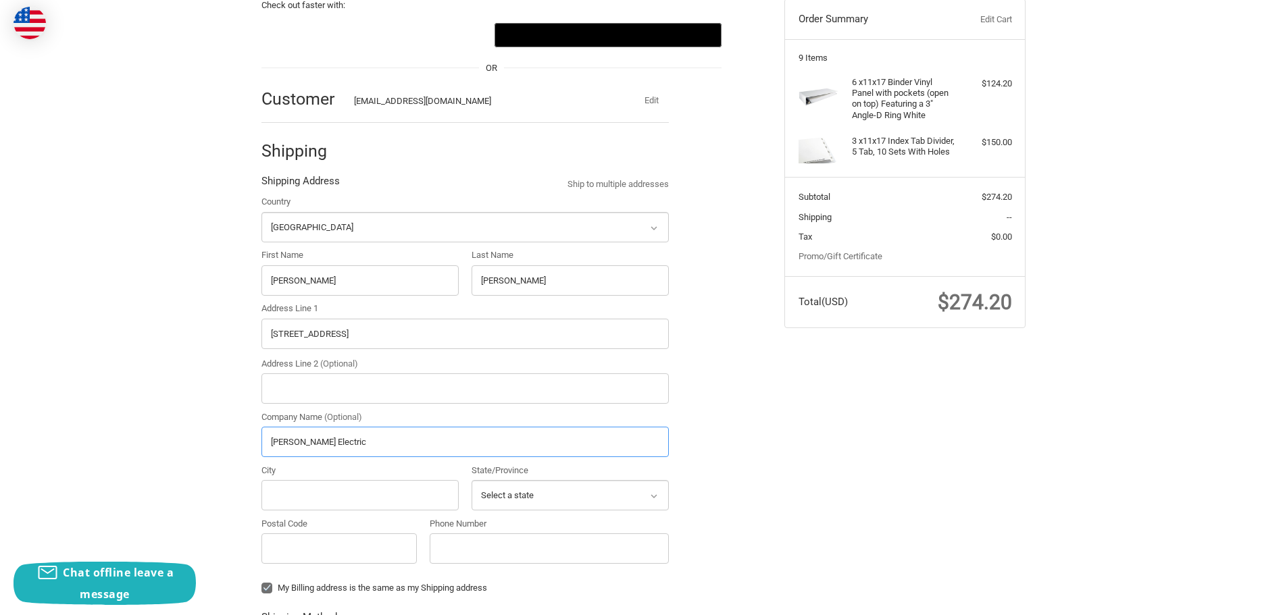
type input "Ludvik Electric"
type input "Lakewood"
select select "CO"
type input "80235"
click at [475, 545] on input "Phone Number" at bounding box center [549, 549] width 239 height 30
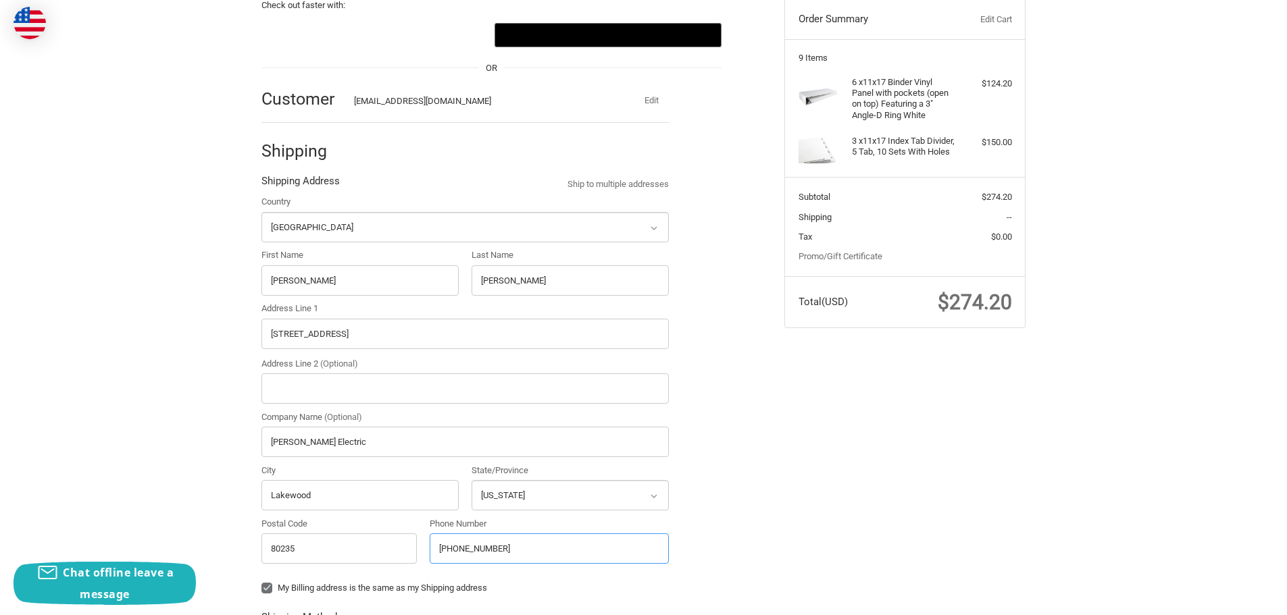
type input "303-781-9601"
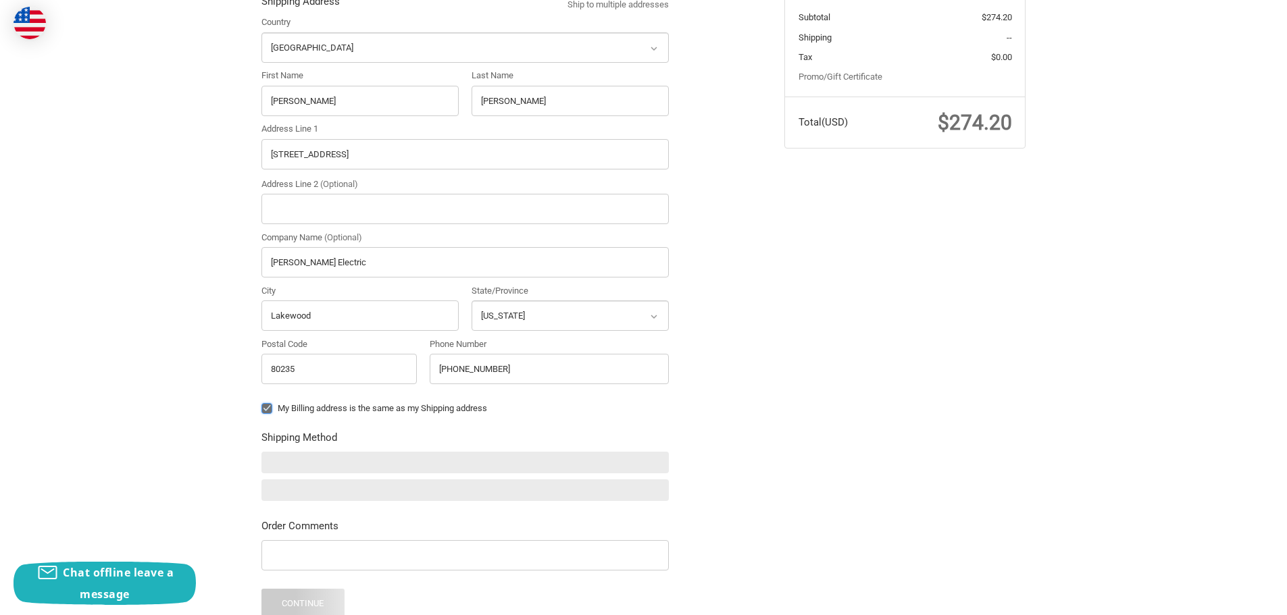
scroll to position [351, 0]
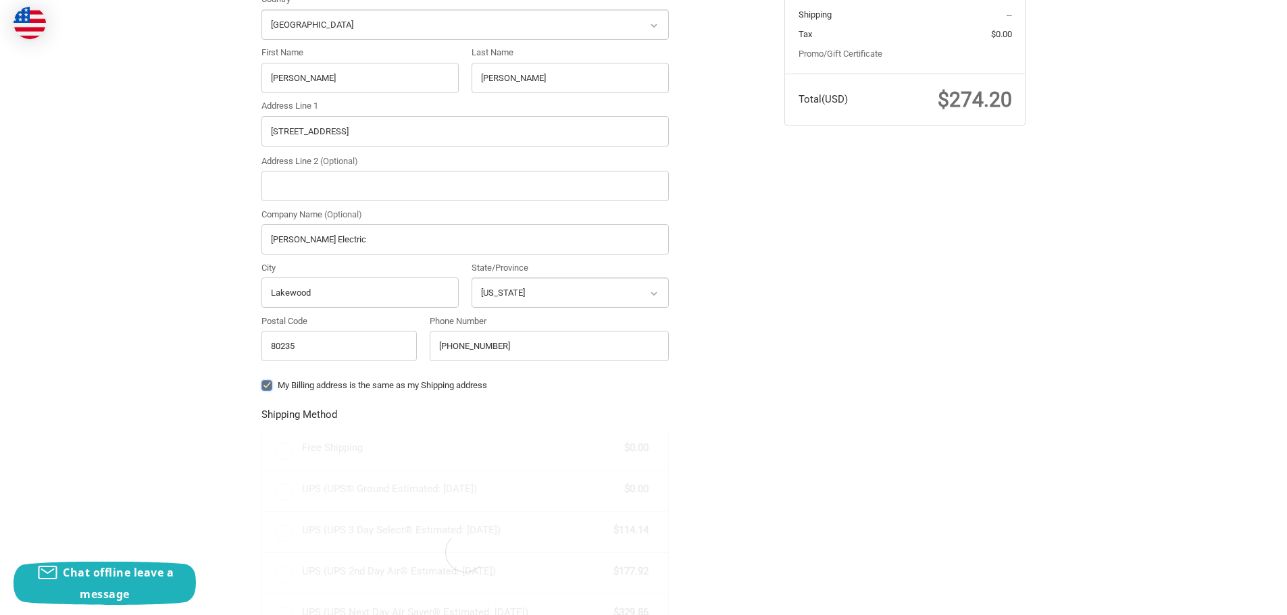
radio input "true"
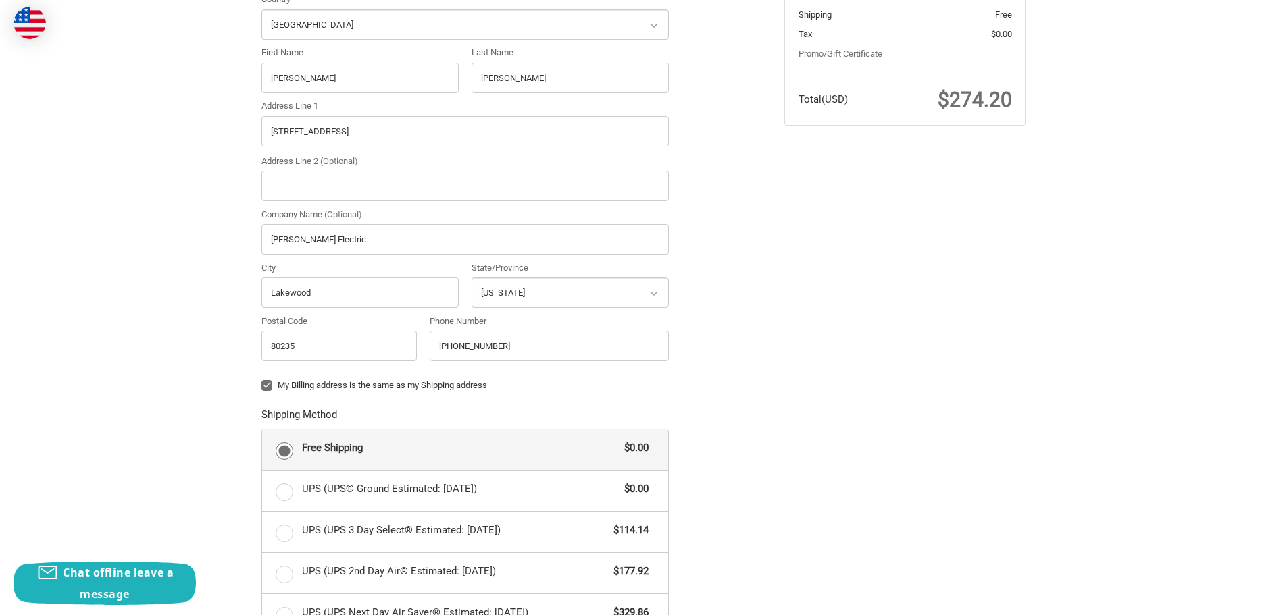
click at [266, 384] on label "My Billing address is the same as my Shipping address" at bounding box center [464, 385] width 407 height 11
click at [262, 380] on input "My Billing address is the same as my Shipping address" at bounding box center [261, 379] width 1 height 1
checkbox input "false"
click at [282, 497] on label "UPS (UPS® Ground Estimated: Mon, Aug 25) $0.00" at bounding box center [465, 491] width 406 height 41
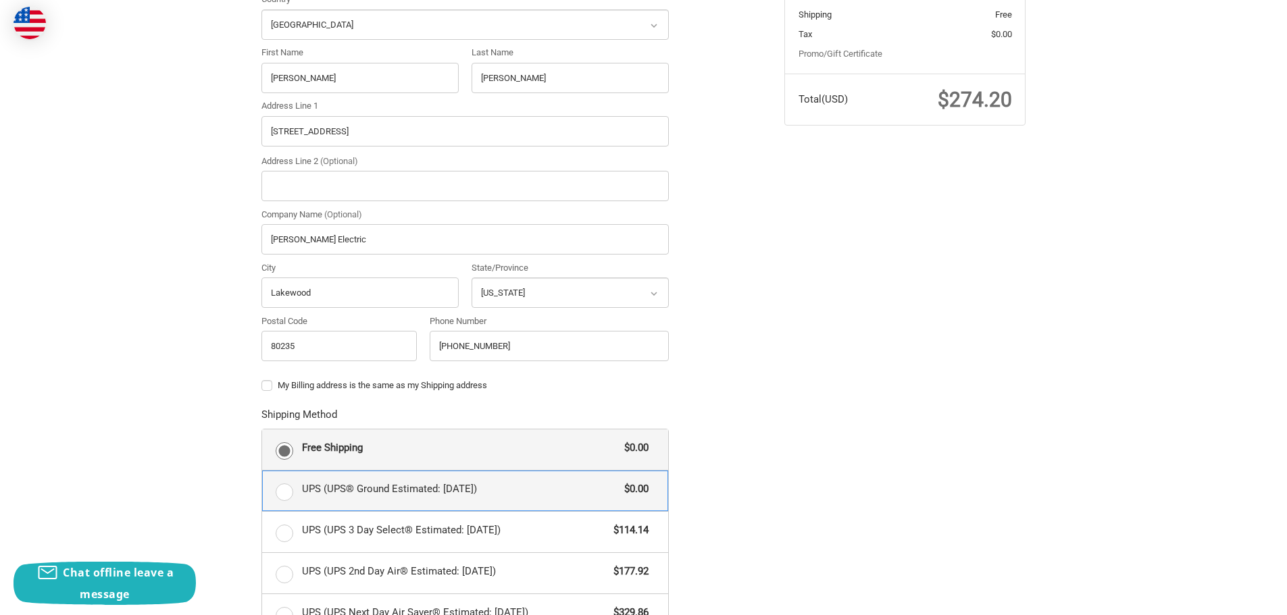
click at [263, 471] on input "UPS (UPS® Ground Estimated: Mon, Aug 25) $0.00" at bounding box center [262, 471] width 1 height 1
radio input "true"
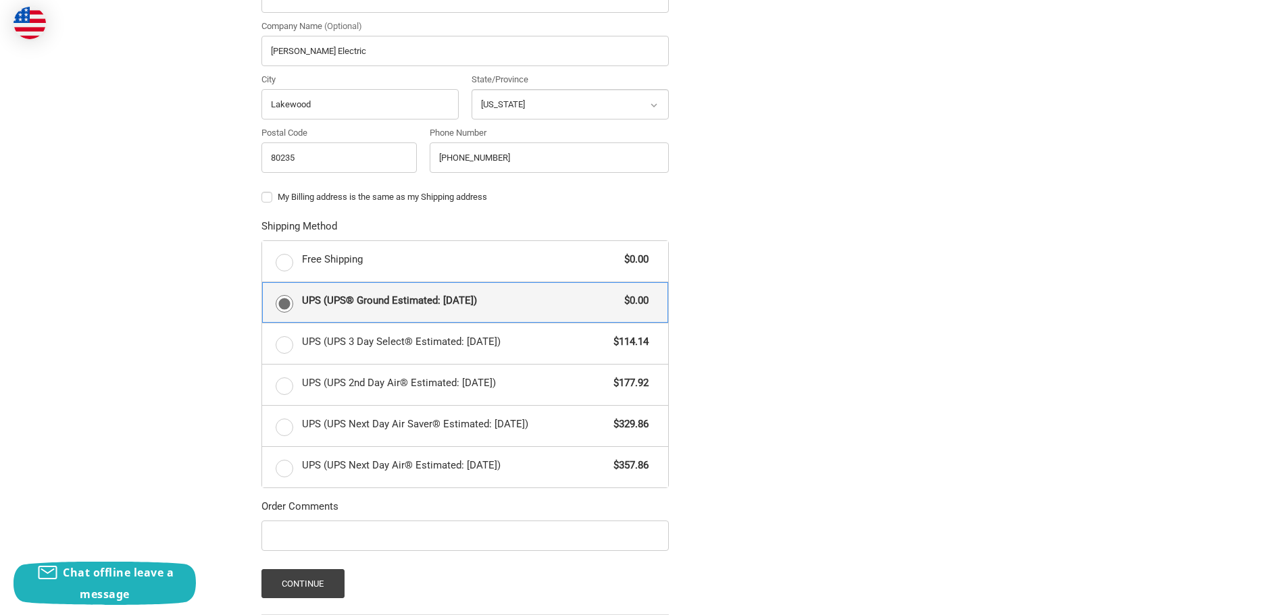
scroll to position [669, 0]
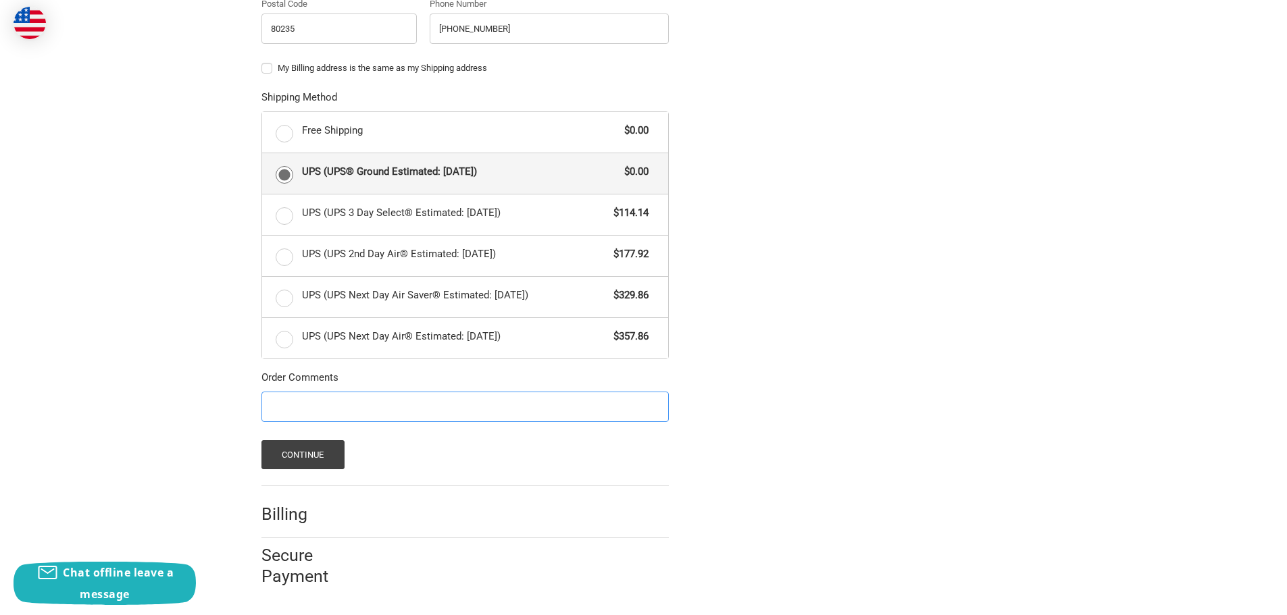
click at [324, 410] on input "Order Comments" at bounding box center [464, 407] width 407 height 30
type input "Johnstown"
click at [292, 447] on button "Continue" at bounding box center [302, 454] width 83 height 29
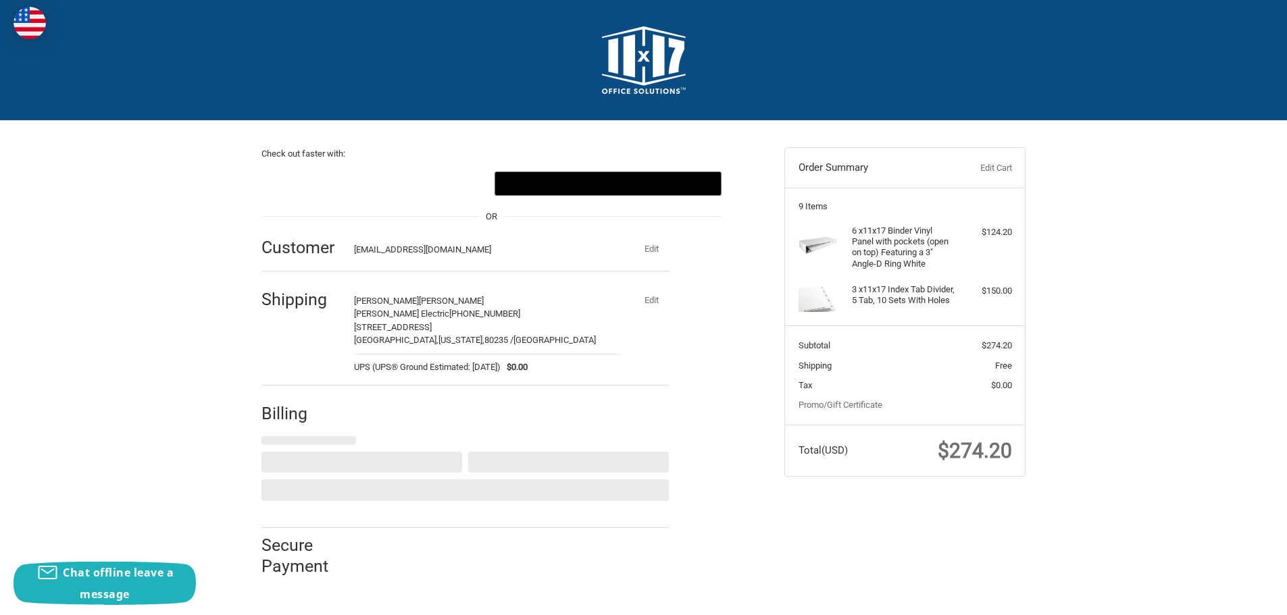
scroll to position [0, 0]
select select "US"
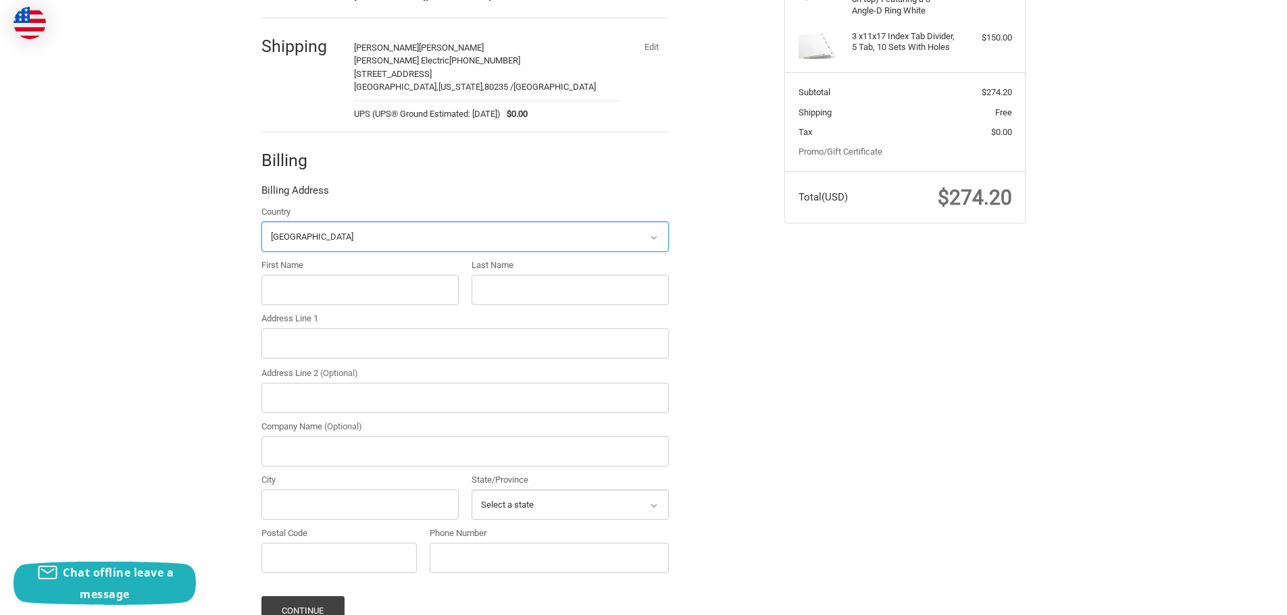
scroll to position [263, 0]
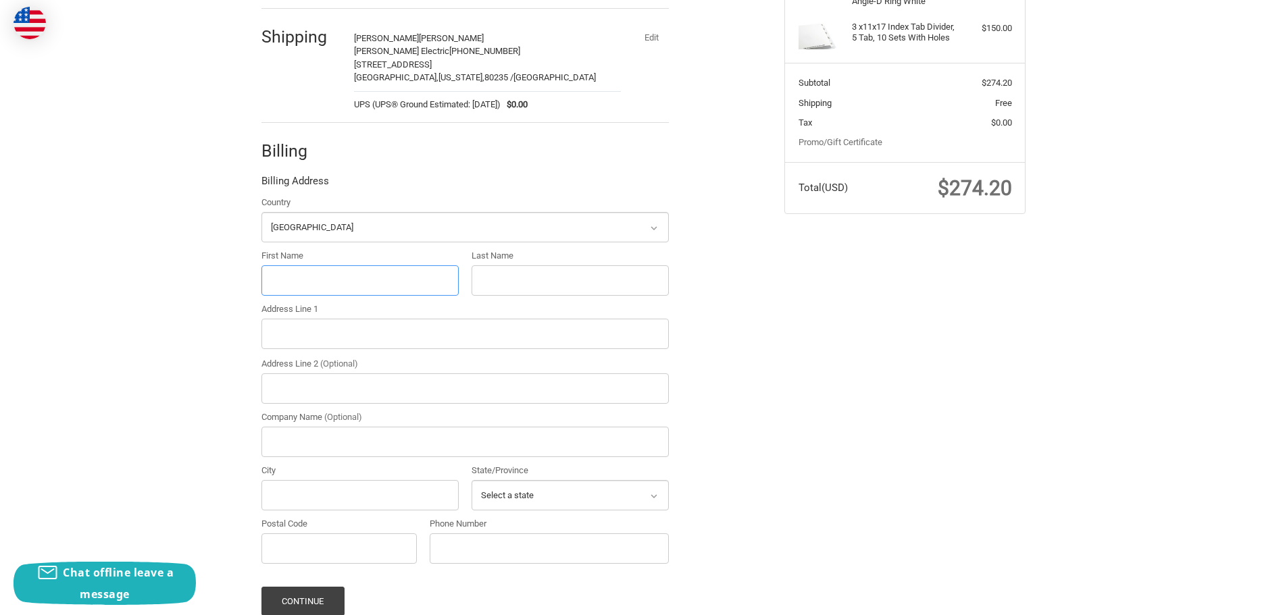
click at [345, 273] on input "First Name" at bounding box center [359, 280] width 197 height 30
type input "James"
type input "Ludvik"
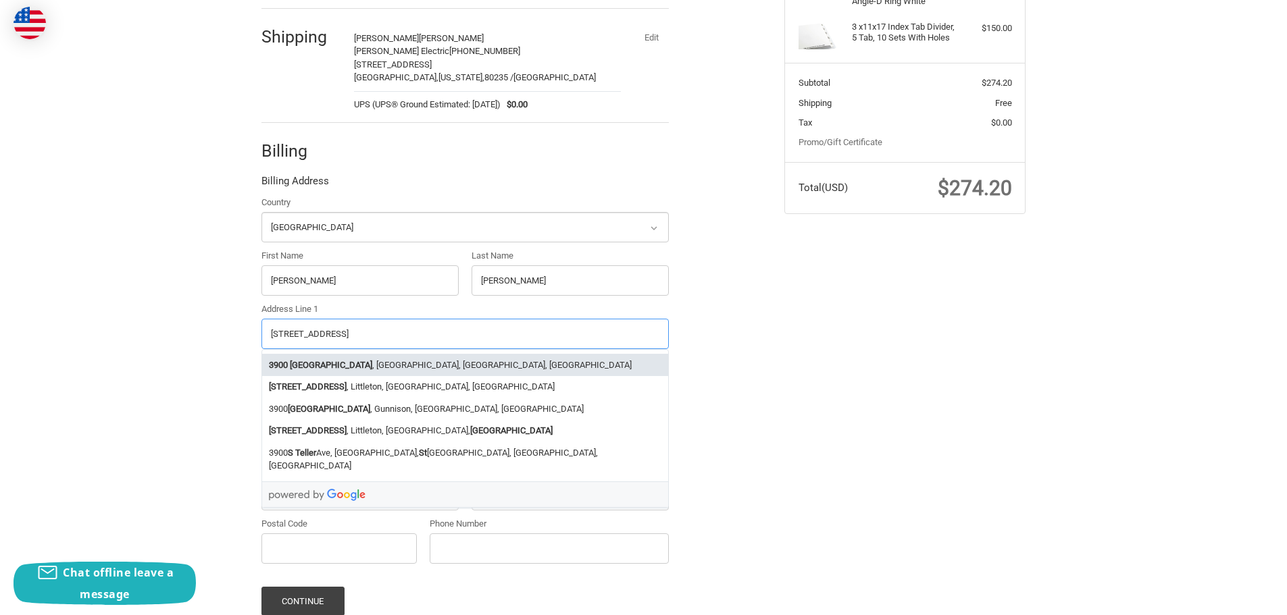
click at [378, 370] on li "3900 South Teller Street , Lakewood, CO, USA" at bounding box center [465, 365] width 406 height 22
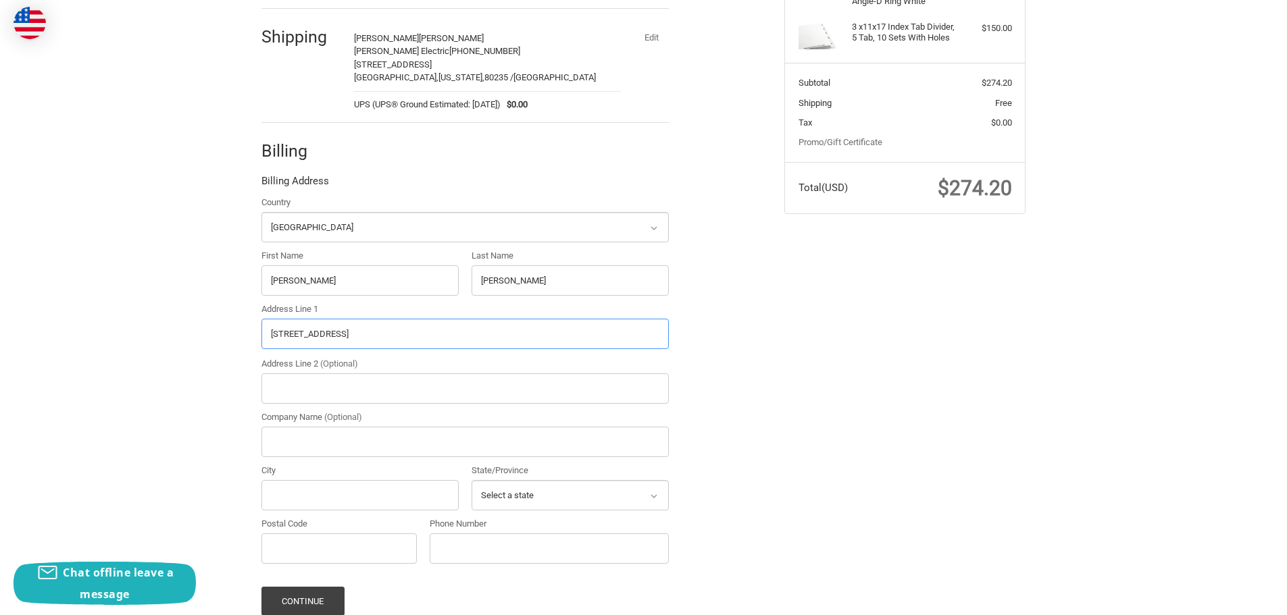
type input "3900 South Teller Street"
type input "Lakewood"
select select "CO"
type input "80235"
type input "3900 South Teller Street"
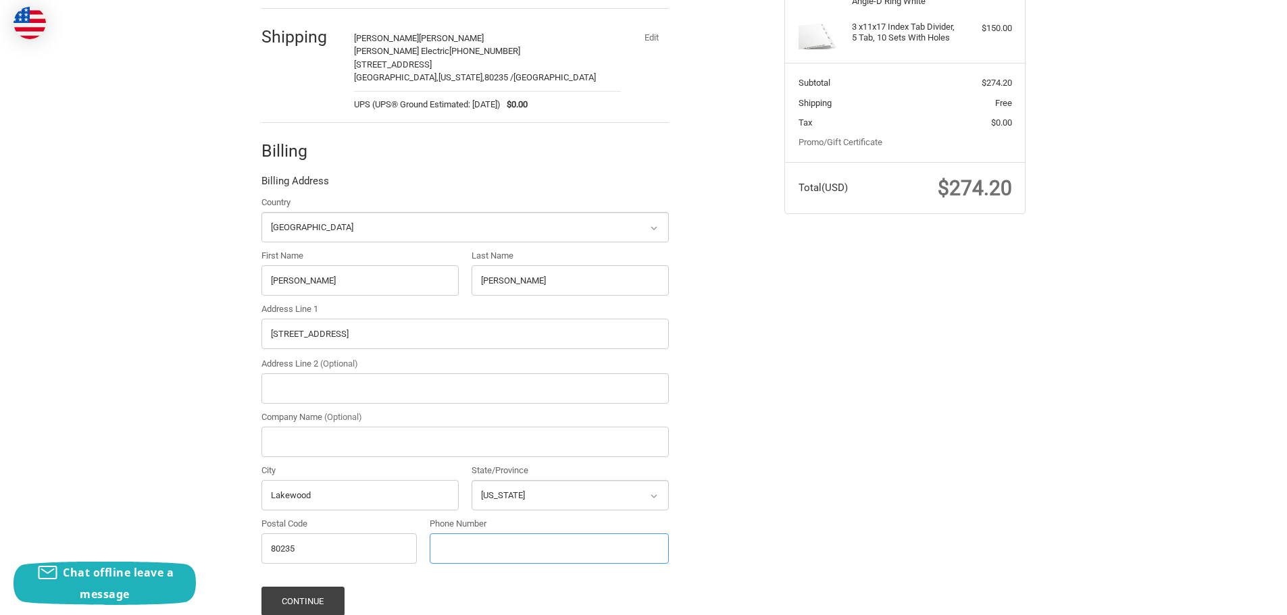
click at [522, 548] on input "Phone Number" at bounding box center [549, 549] width 239 height 30
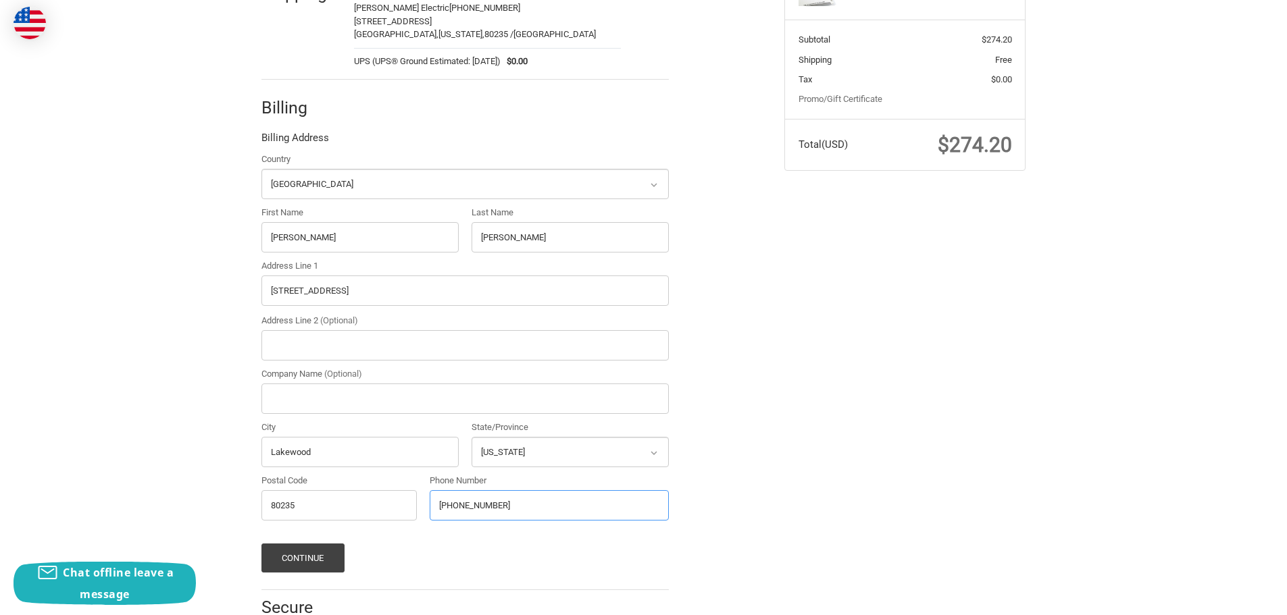
scroll to position [330, 0]
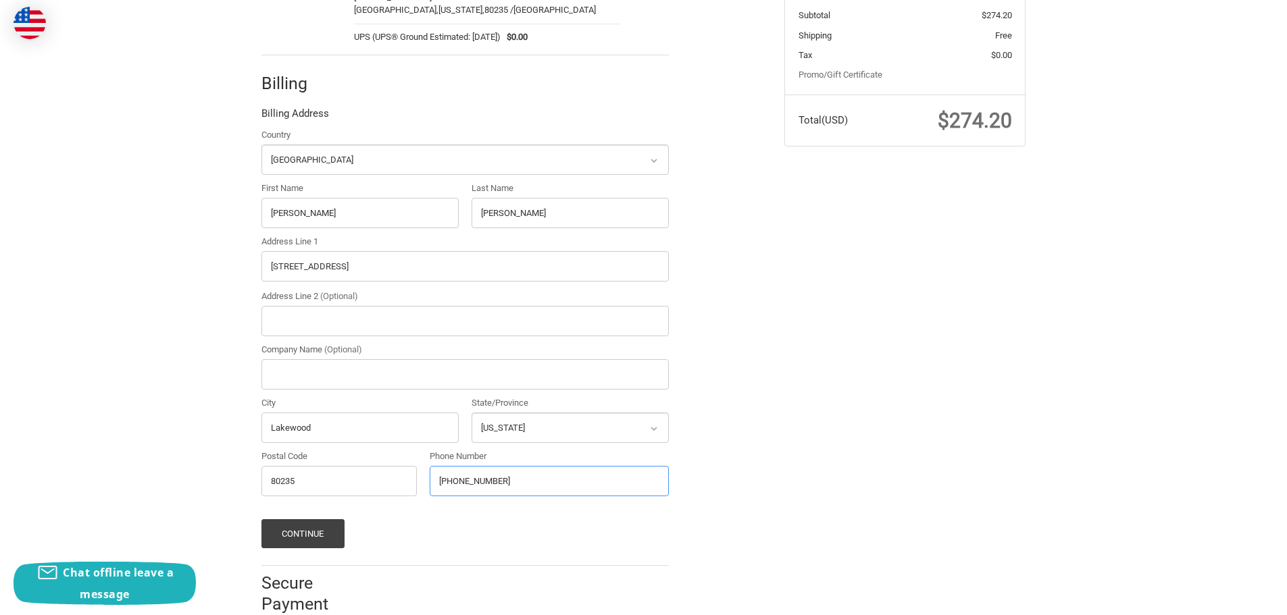
type input "303-781-9601"
click at [330, 379] on input "Company Name (Optional)" at bounding box center [464, 374] width 407 height 30
type input "Ludvik Electric"
click at [312, 536] on button "Continue" at bounding box center [302, 533] width 83 height 29
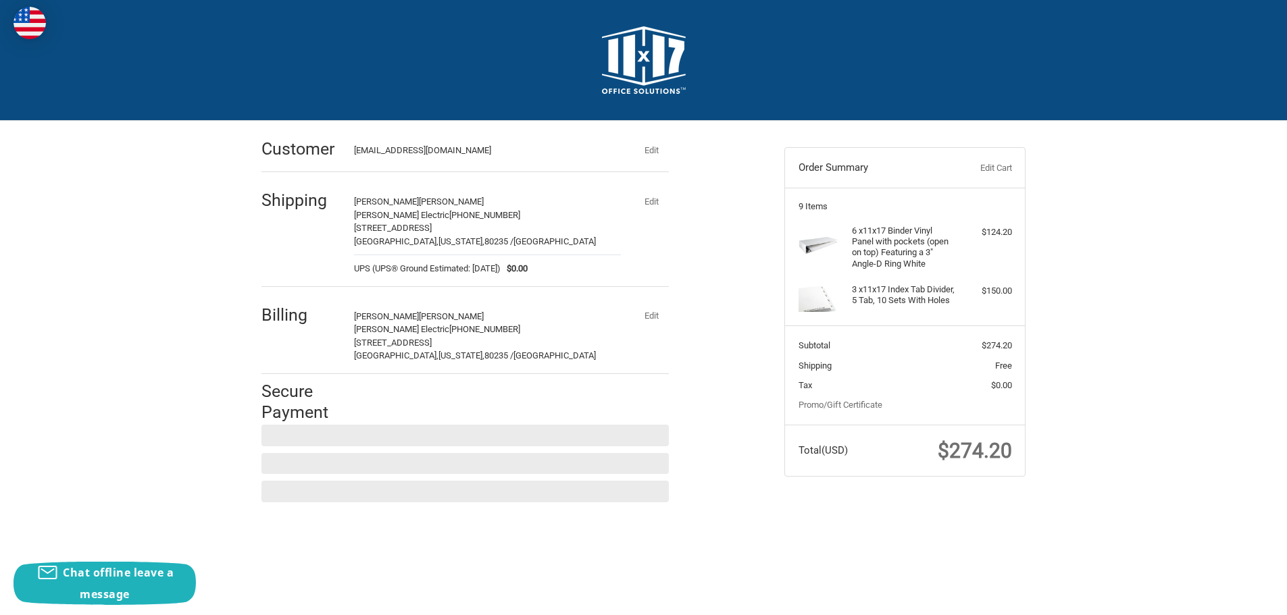
scroll to position [0, 0]
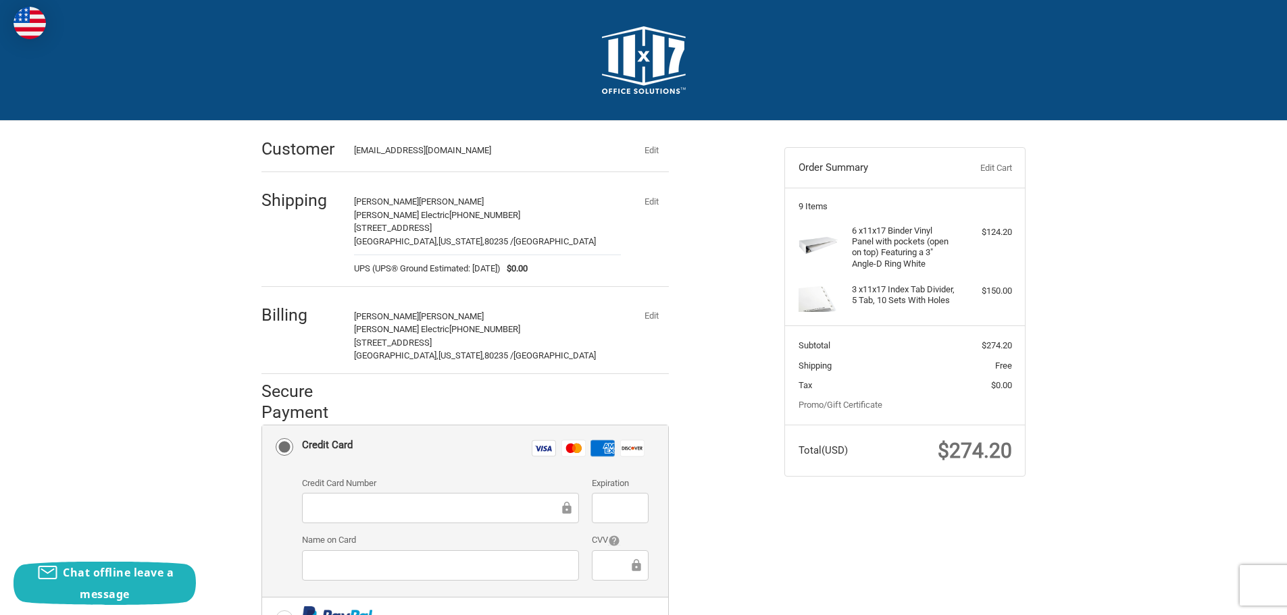
click at [347, 499] on div at bounding box center [440, 508] width 277 height 30
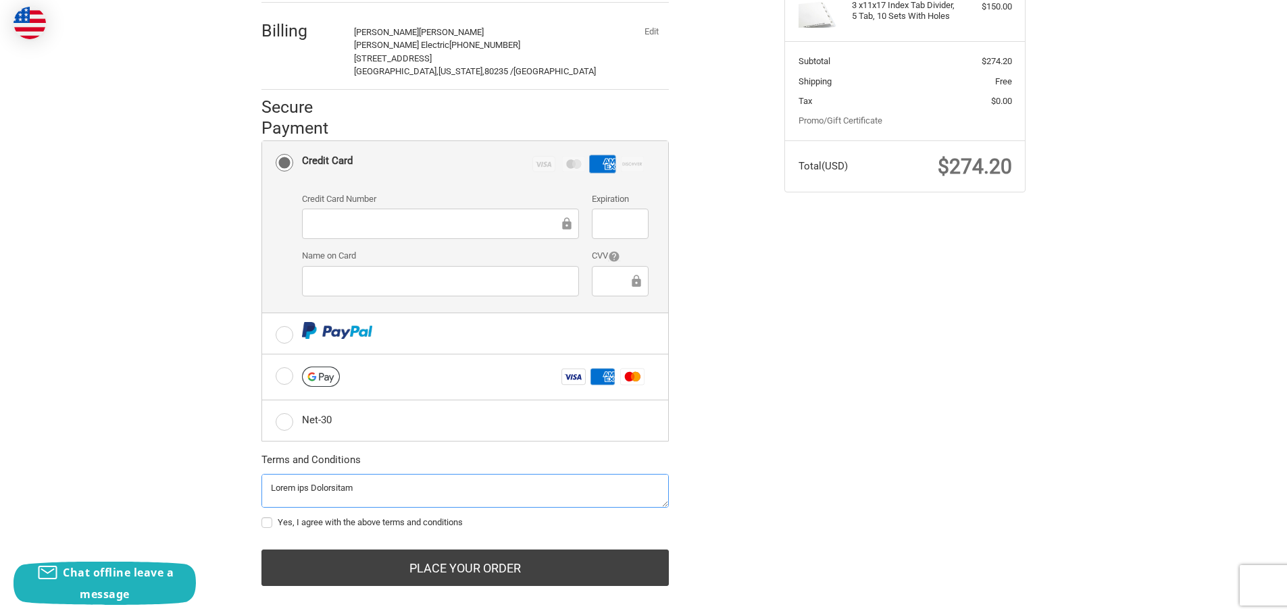
scroll to position [299, 0]
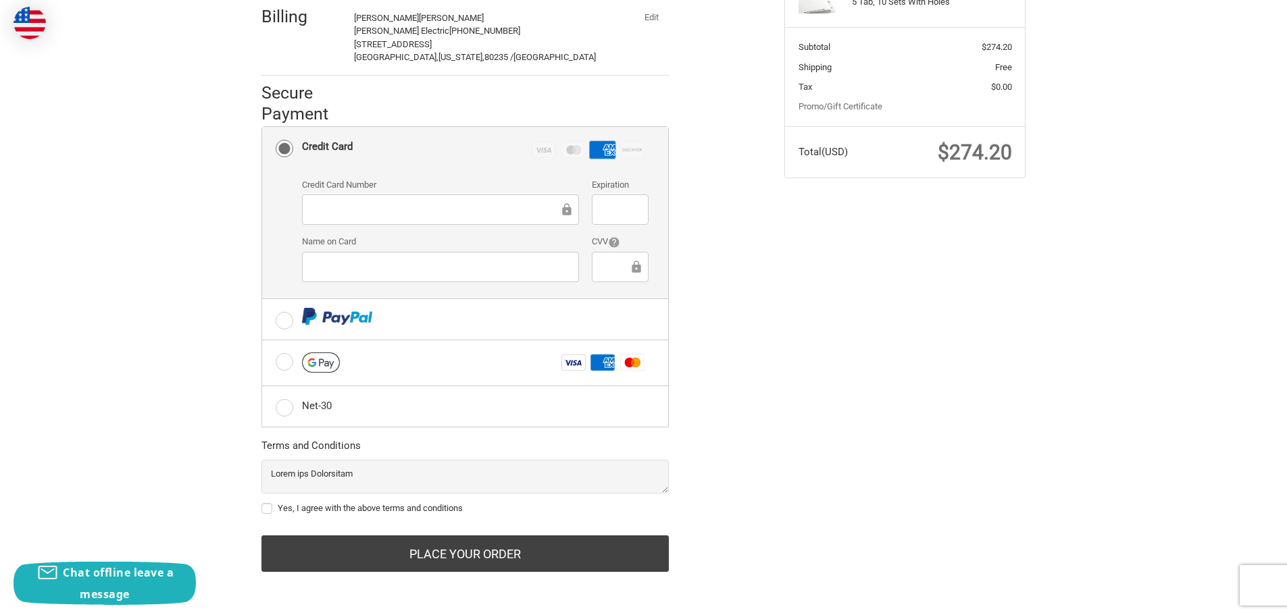
click at [412, 504] on label "Yes, I agree with the above terms and conditions" at bounding box center [464, 508] width 407 height 11
click at [262, 503] on input "Yes, I agree with the above terms and conditions" at bounding box center [261, 502] width 1 height 1
checkbox input "true"
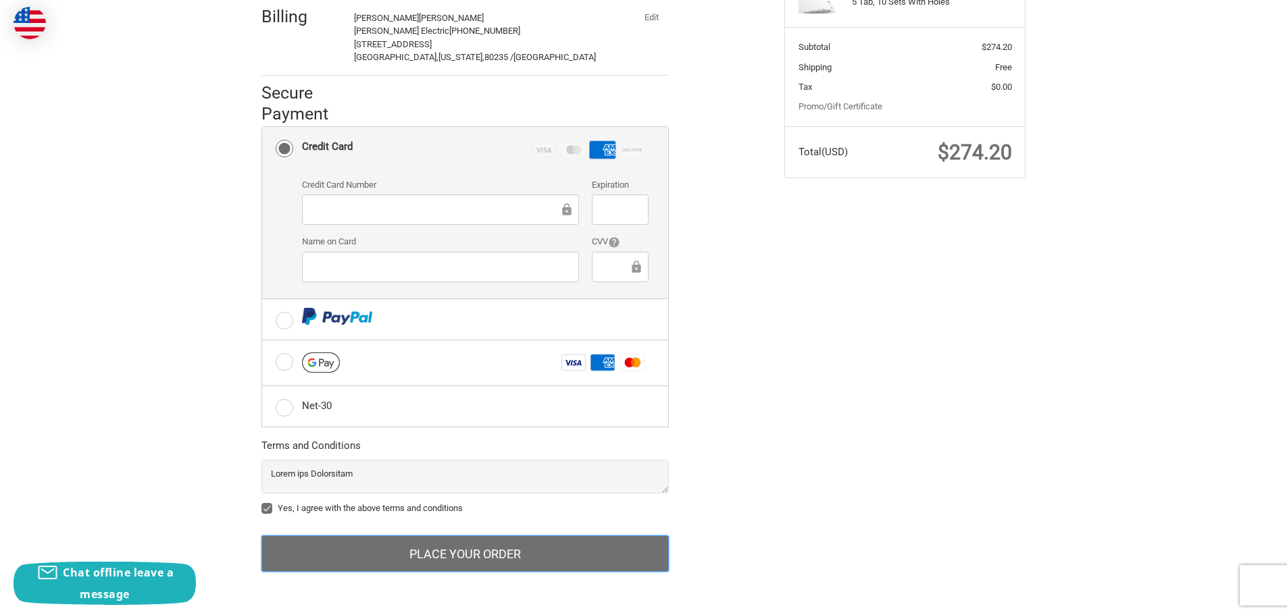
click at [470, 553] on button "Place Your Order" at bounding box center [464, 554] width 407 height 36
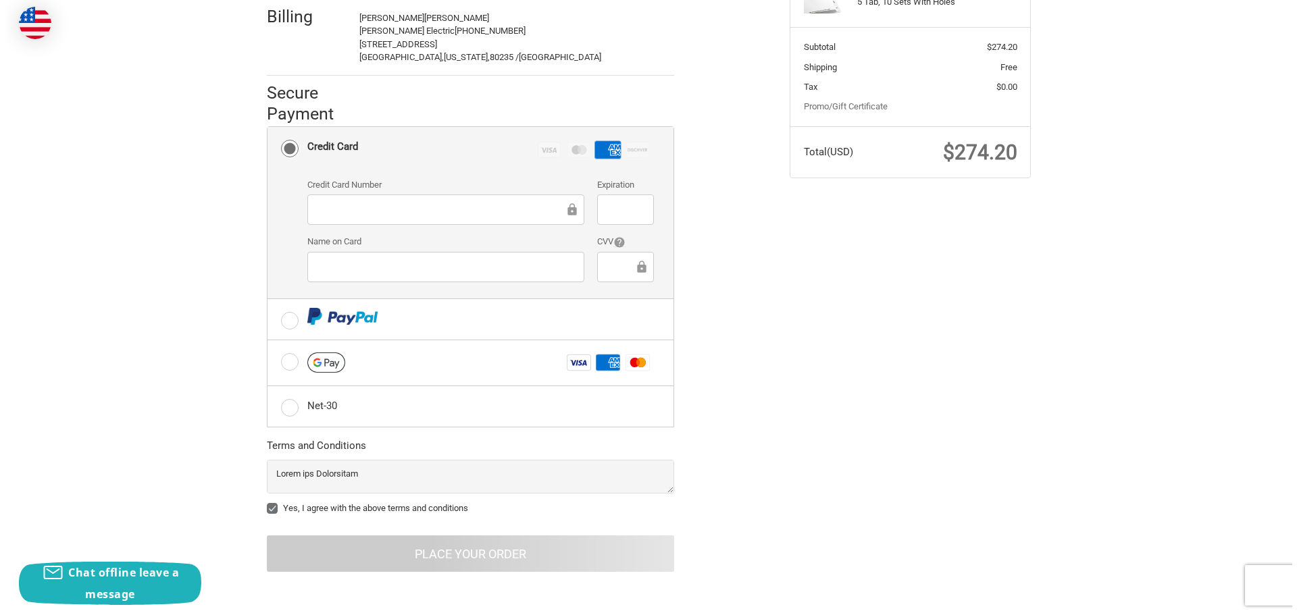
scroll to position [0, 0]
